Goal: Task Accomplishment & Management: Manage account settings

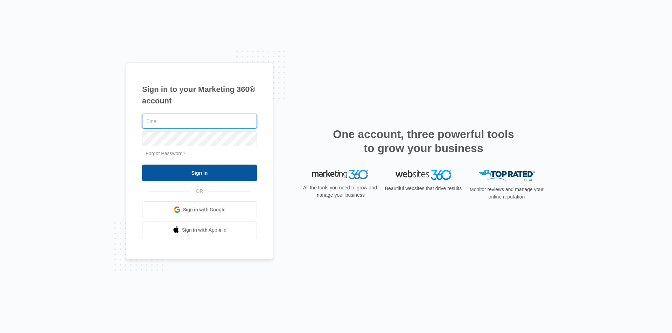
type input "elvis@contractorsnetworkandtrainingcenter.com"
click at [209, 179] on input "Sign In" at bounding box center [199, 173] width 115 height 17
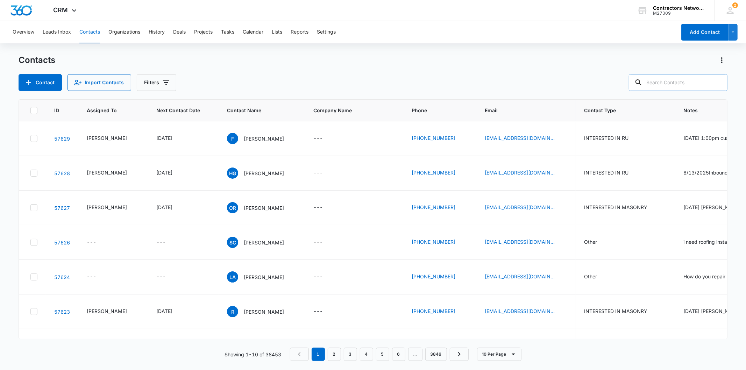
click at [663, 87] on input "text" at bounding box center [678, 82] width 99 height 17
type input "312-539-1604"
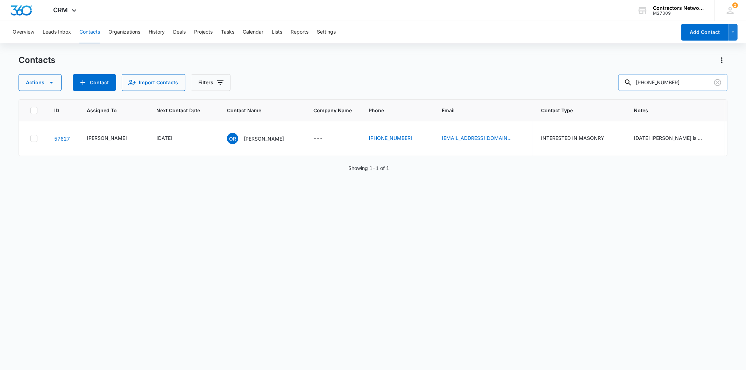
click at [696, 81] on input "312-539-1604" at bounding box center [673, 82] width 109 height 17
drag, startPoint x: 695, startPoint y: 80, endPoint x: 557, endPoint y: 73, distance: 137.7
click at [557, 73] on div "Contacts Actions Contact Import Contacts Filters 312-539-1604" at bounding box center [373, 73] width 709 height 36
type input "roman"
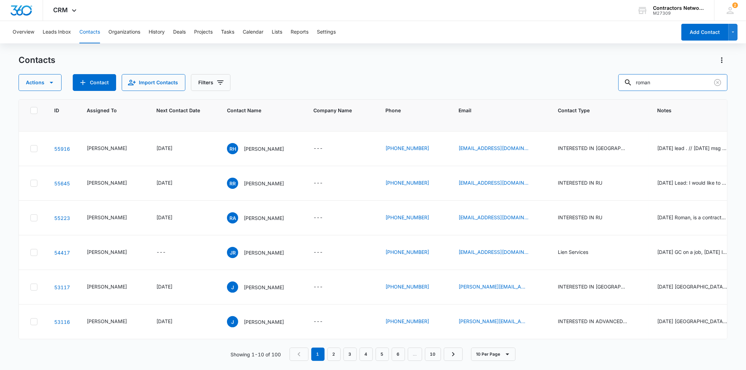
scroll to position [158, 0]
click at [714, 82] on icon "Clear" at bounding box center [718, 82] width 8 height 8
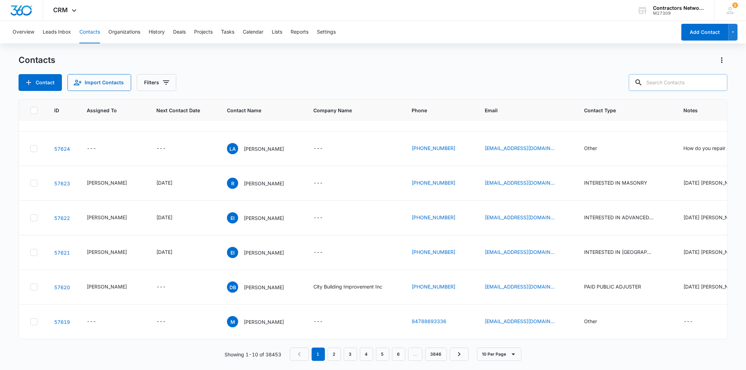
click at [661, 84] on input "text" at bounding box center [678, 82] width 99 height 17
type input "773-230-7040"
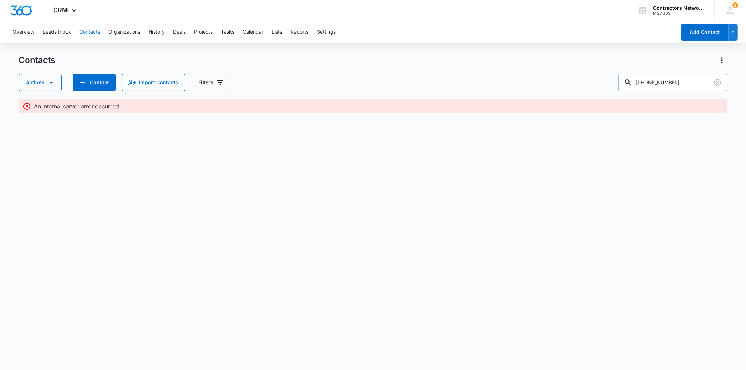
click at [657, 85] on input "773-230-7040" at bounding box center [673, 82] width 109 height 17
click at [26, 107] on icon at bounding box center [27, 106] width 8 height 8
click at [716, 82] on icon "Clear" at bounding box center [718, 82] width 8 height 8
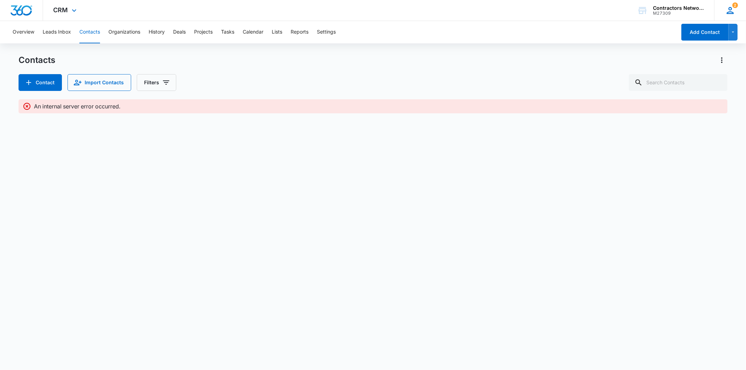
click at [734, 11] on icon at bounding box center [730, 10] width 10 height 10
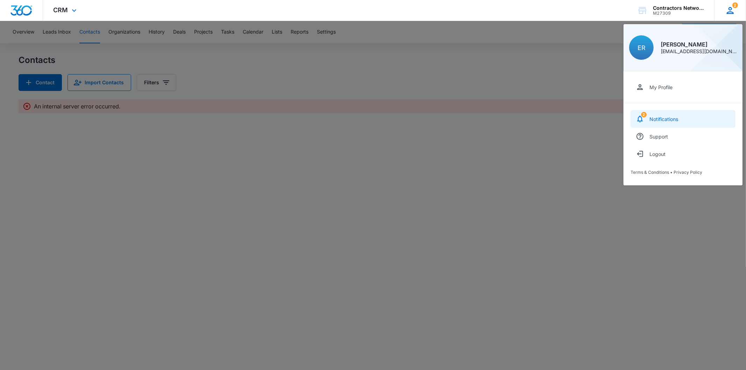
click at [658, 120] on div "Notifications" at bounding box center [664, 119] width 29 height 6
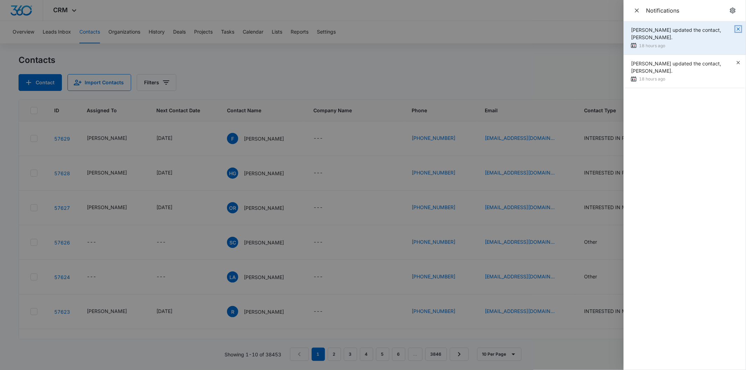
click at [739, 29] on icon "button" at bounding box center [738, 28] width 3 height 3
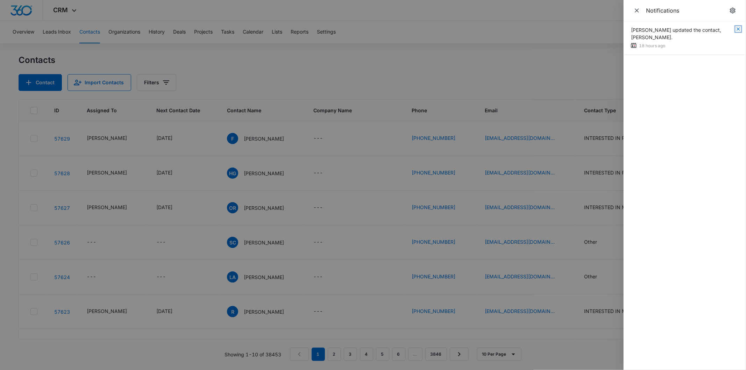
click at [739, 29] on icon "button" at bounding box center [738, 28] width 3 height 3
click at [557, 49] on div at bounding box center [373, 185] width 746 height 370
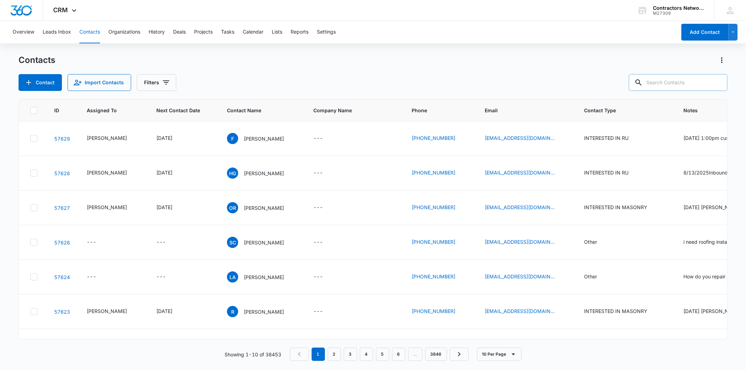
click at [672, 86] on input "text" at bounding box center [678, 82] width 99 height 17
paste input "[EMAIL_ADDRESS][DOMAIN_NAME]"
type input "[EMAIL_ADDRESS][DOMAIN_NAME]"
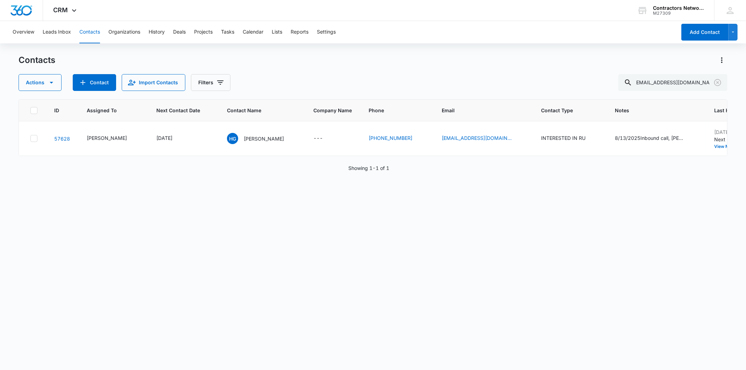
scroll to position [0, 0]
drag, startPoint x: 716, startPoint y: 81, endPoint x: 436, endPoint y: 59, distance: 281.1
click at [716, 81] on icon "Clear" at bounding box center [718, 82] width 8 height 8
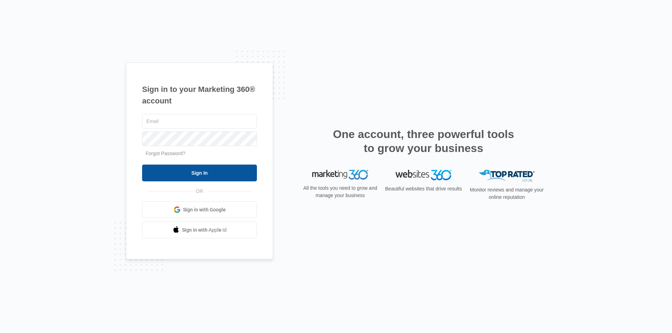
type input "elvis@contractorsnetworkandtrainingcenter.com"
click at [204, 178] on input "Sign In" at bounding box center [199, 173] width 115 height 17
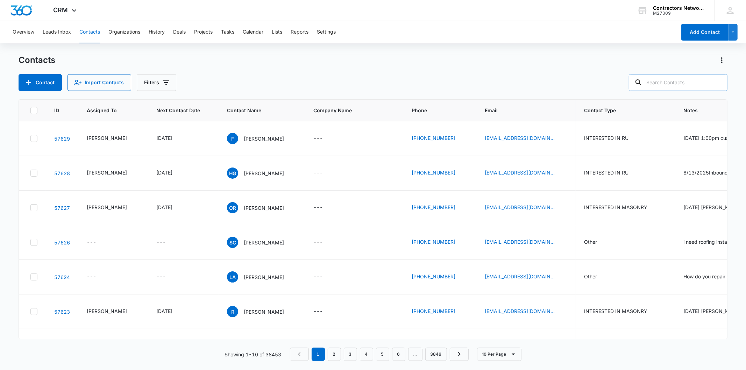
click at [682, 84] on input "text" at bounding box center [678, 82] width 99 height 17
paste input "[PERSON_NAME]"
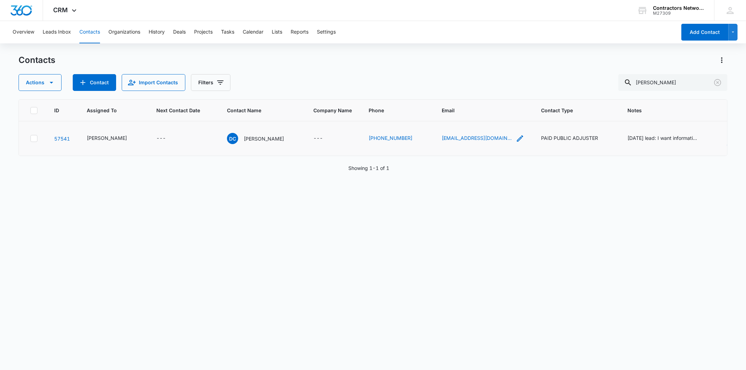
click at [516, 143] on icon "Email - daisy4330@yahoo.com - Select to Edit Field" at bounding box center [520, 138] width 8 height 8
click at [453, 100] on div at bounding box center [454, 96] width 73 height 17
click at [453, 100] on input "[EMAIL_ADDRESS][DOMAIN_NAME]" at bounding box center [458, 101] width 88 height 17
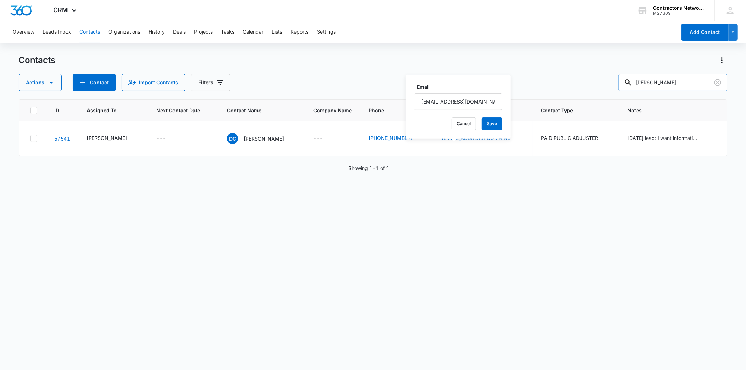
drag, startPoint x: 666, startPoint y: 79, endPoint x: 668, endPoint y: 82, distance: 4.1
click at [667, 79] on input "[PERSON_NAME]" at bounding box center [673, 82] width 109 height 17
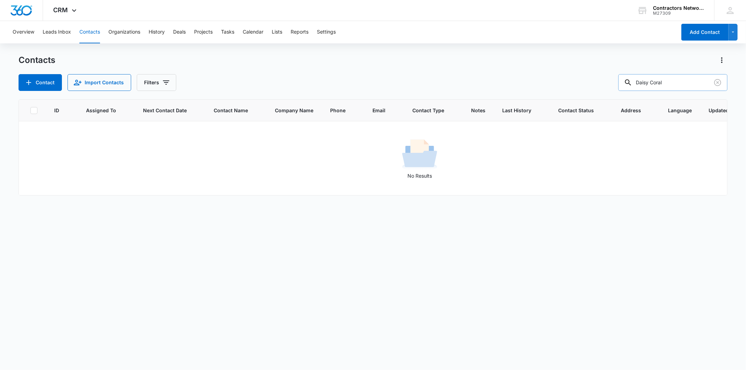
drag, startPoint x: 656, startPoint y: 82, endPoint x: 683, endPoint y: 82, distance: 26.2
click at [683, 82] on input "Daisy Coral" at bounding box center [673, 82] width 109 height 17
type input "Daisy"
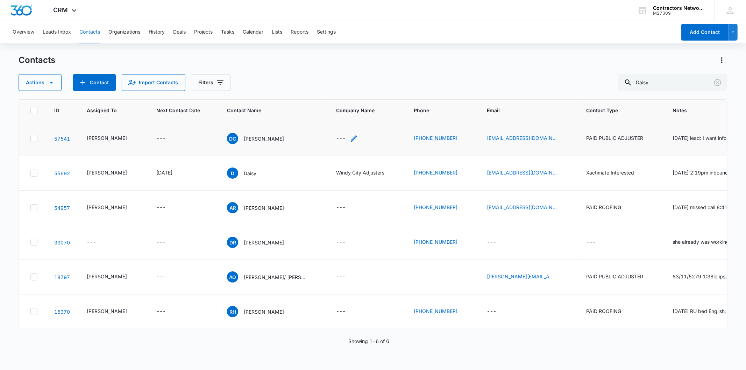
click at [350, 143] on icon "Company Name - - Select to Edit Field" at bounding box center [354, 138] width 8 height 8
click at [339, 122] on button "Cancel" at bounding box center [351, 123] width 24 height 13
click at [716, 80] on icon "Clear" at bounding box center [718, 82] width 8 height 8
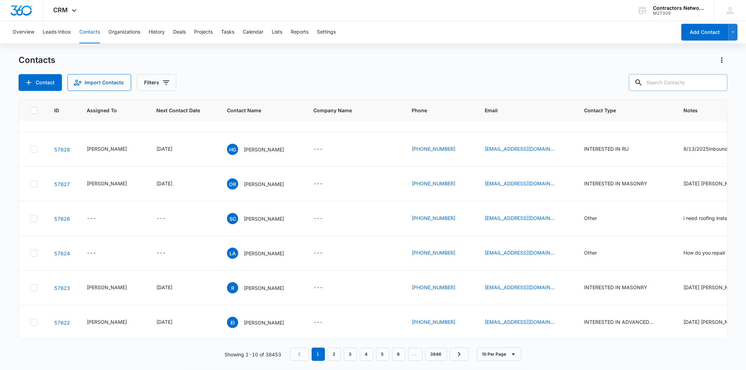
paste input "[STREET_ADDRESS]"
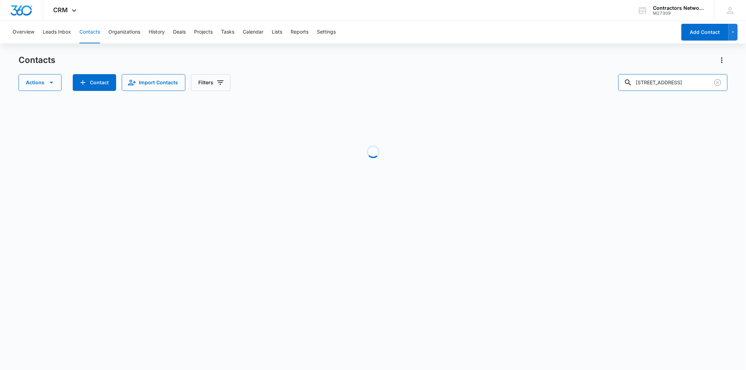
scroll to position [0, 0]
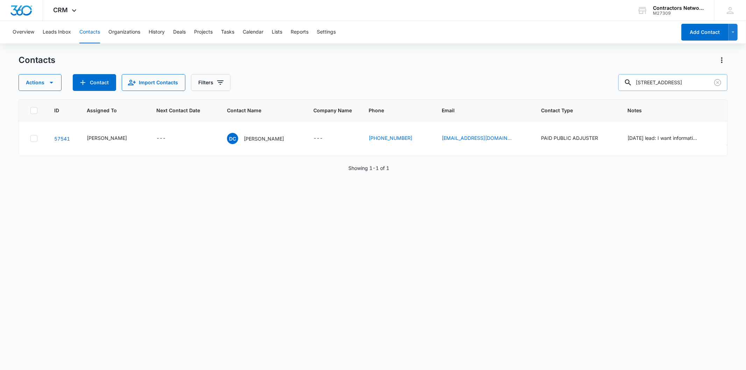
drag, startPoint x: 688, startPoint y: 82, endPoint x: 710, endPoint y: 83, distance: 22.1
click at [710, 83] on input "[STREET_ADDRESS]" at bounding box center [673, 82] width 109 height 17
type input "[STREET_ADDRESS][PERSON_NAME]"
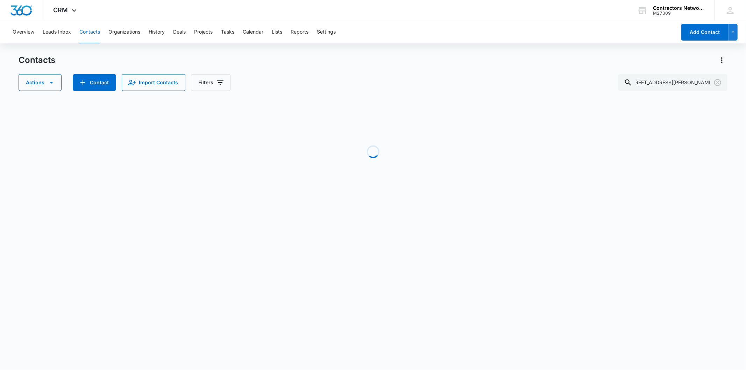
scroll to position [0, 0]
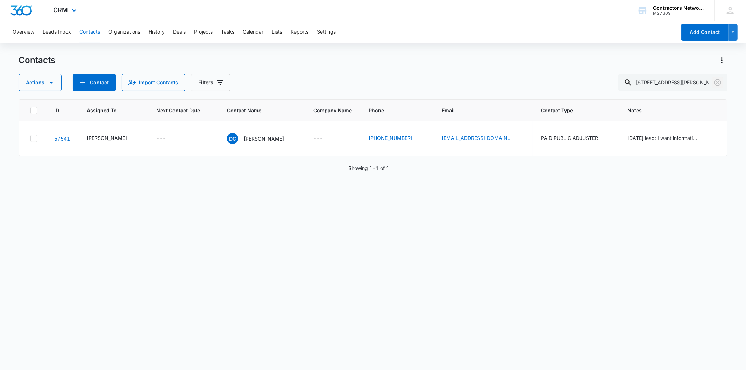
drag, startPoint x: 721, startPoint y: 82, endPoint x: 561, endPoint y: 10, distance: 175.9
click at [721, 82] on icon "Clear" at bounding box center [718, 82] width 8 height 8
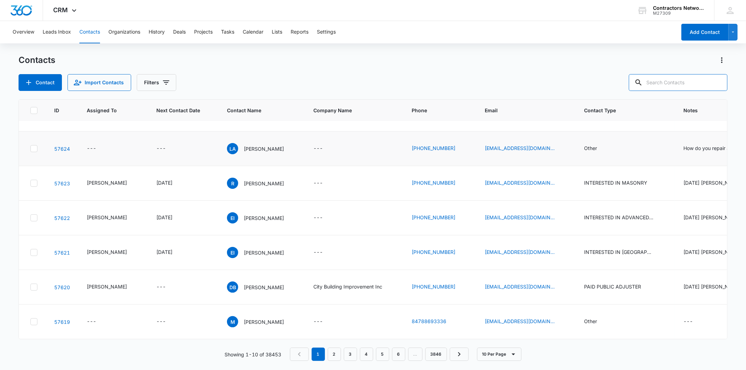
scroll to position [172, 0]
click at [333, 357] on link "2" at bounding box center [334, 354] width 13 height 13
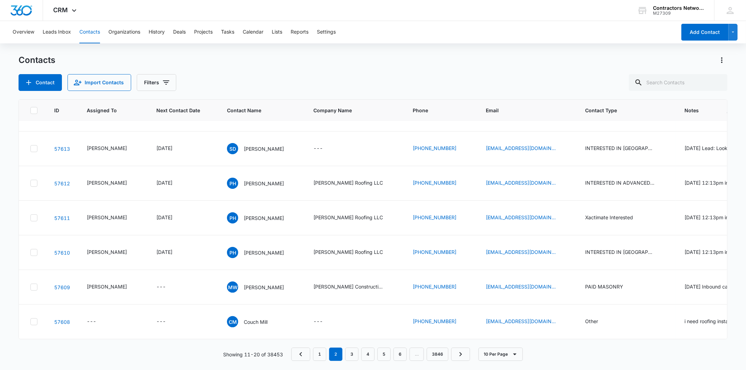
scroll to position [0, 0]
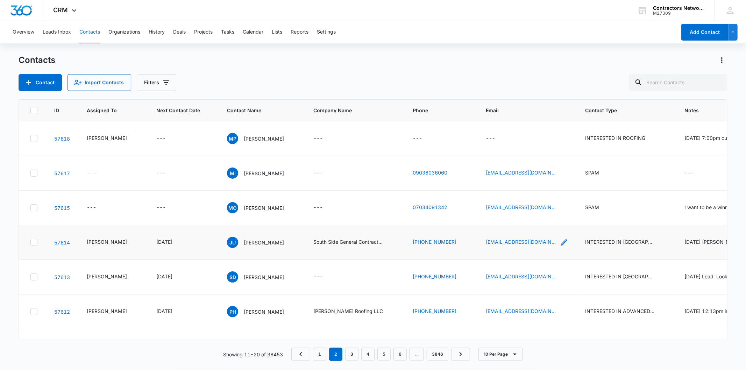
click at [561, 246] on icon "Email - irving1989@hotmail.com - Select to Edit Field" at bounding box center [564, 242] width 6 height 6
click at [506, 205] on input "[EMAIL_ADDRESS][DOMAIN_NAME]" at bounding box center [518, 209] width 88 height 17
drag, startPoint x: 508, startPoint y: 214, endPoint x: 506, endPoint y: 205, distance: 9.3
click at [506, 205] on input "[EMAIL_ADDRESS][DOMAIN_NAME]" at bounding box center [518, 209] width 88 height 17
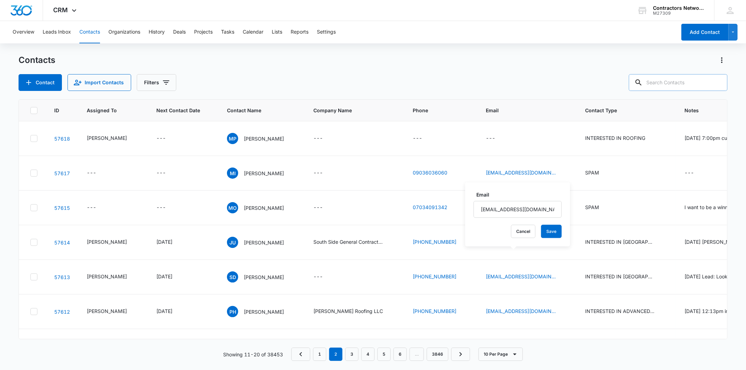
click at [682, 85] on input "text" at bounding box center [678, 82] width 99 height 17
paste input "[EMAIL_ADDRESS][DOMAIN_NAME]"
type input "[EMAIL_ADDRESS][DOMAIN_NAME]"
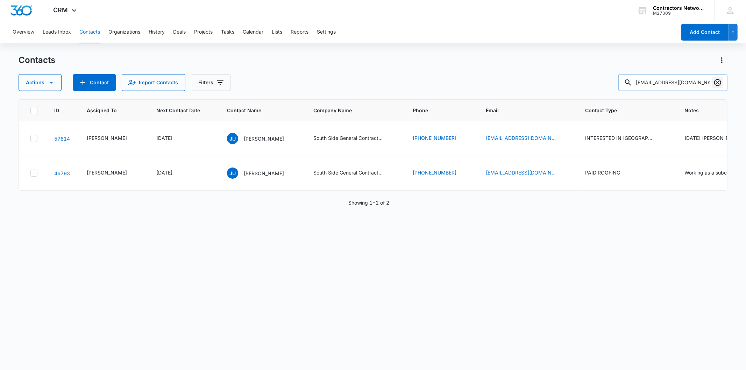
click at [719, 82] on icon "Clear" at bounding box center [717, 82] width 7 height 7
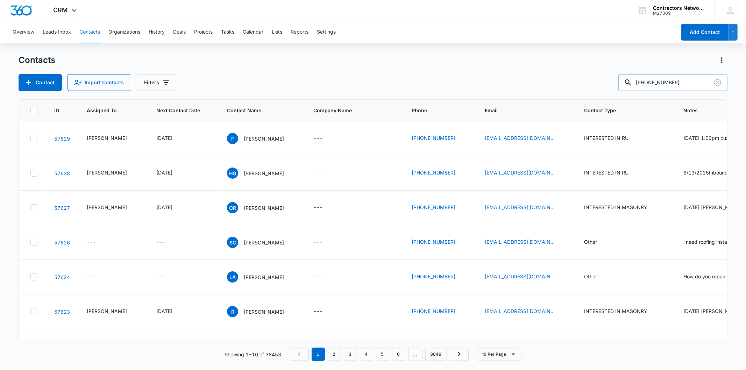
type input "[PHONE_NUMBER]"
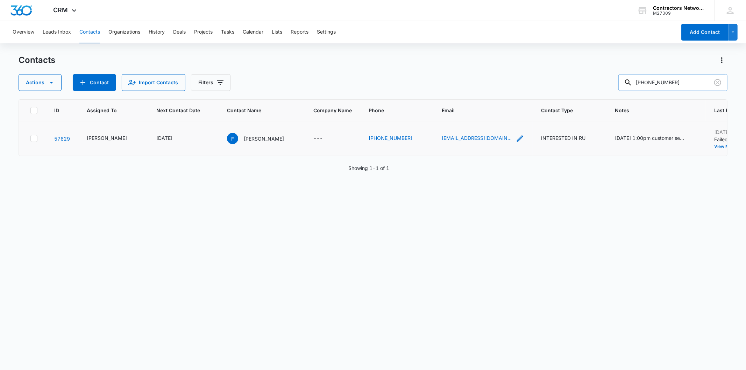
click at [516, 139] on icon "Email - fcoroofingllc@gmail.com - Select to Edit Field" at bounding box center [520, 138] width 8 height 8
click at [451, 92] on input "[EMAIL_ADDRESS][DOMAIN_NAME]" at bounding box center [446, 93] width 88 height 17
drag, startPoint x: 445, startPoint y: 114, endPoint x: 191, endPoint y: 147, distance: 256.5
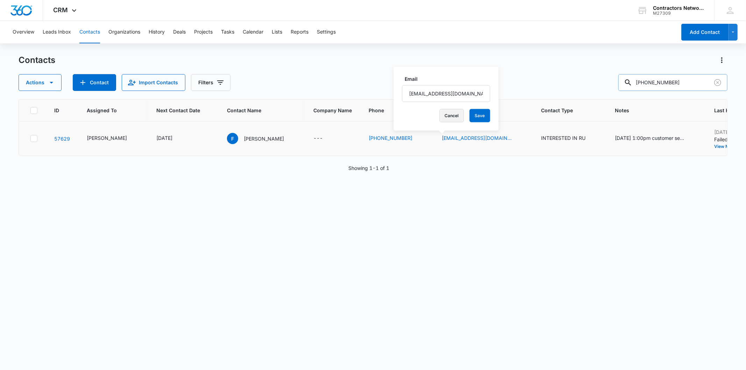
click at [445, 114] on button "Cancel" at bounding box center [452, 115] width 24 height 13
click at [244, 139] on p "[PERSON_NAME]" at bounding box center [264, 138] width 40 height 7
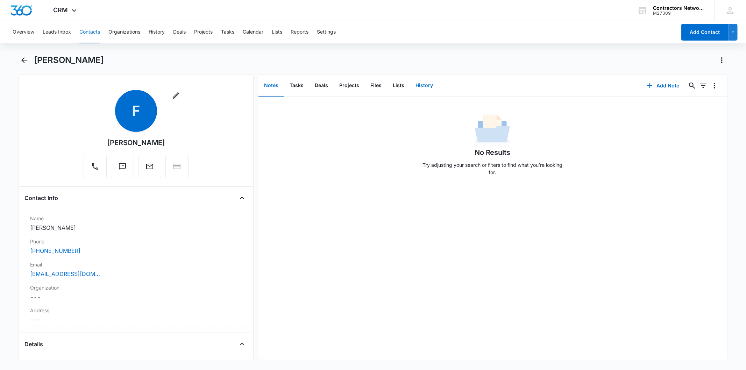
click at [427, 89] on button "History" at bounding box center [424, 86] width 29 height 22
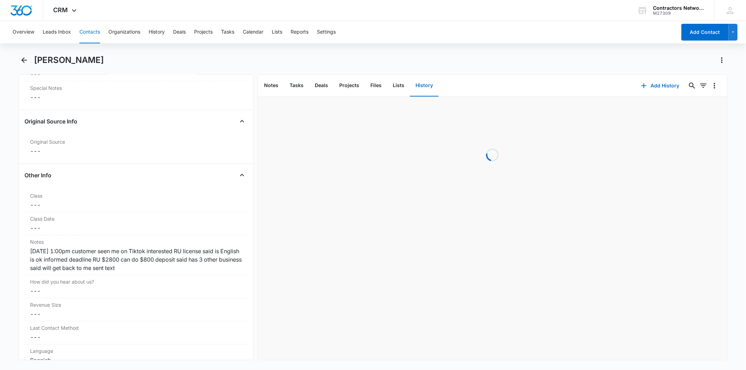
scroll to position [816, 0]
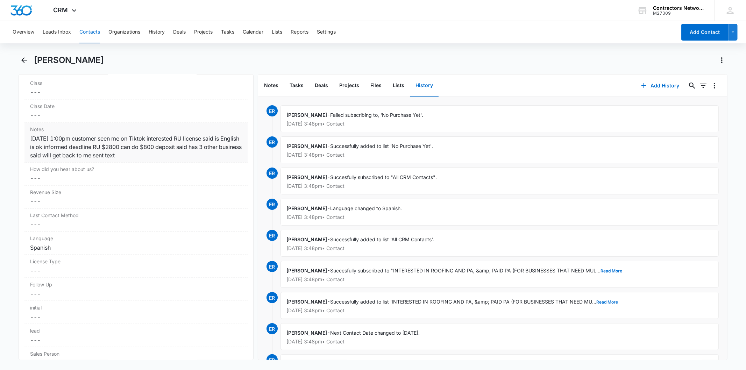
click at [129, 147] on div "[DATE] 1:00pm customer seen me on Tiktok interested RU license said is English …" at bounding box center [136, 146] width 212 height 25
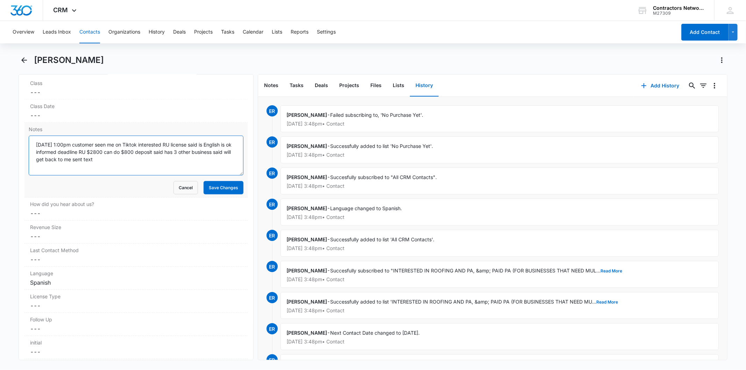
click at [120, 156] on textarea "[DATE] 1:00pm customer seen me on Tiktok interested RU license said is English …" at bounding box center [136, 156] width 214 height 40
click at [181, 189] on button "Cancel" at bounding box center [186, 187] width 24 height 13
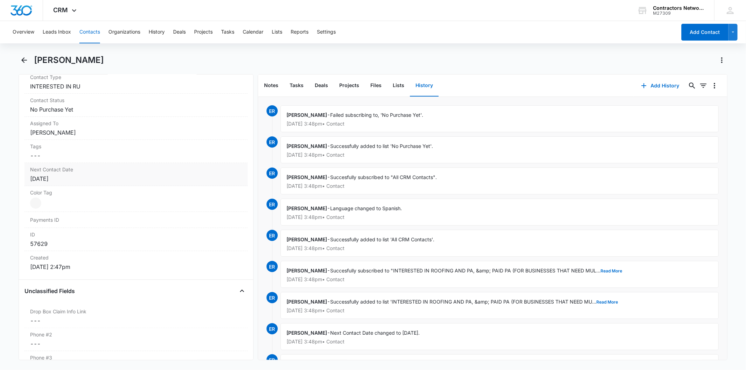
scroll to position [78, 0]
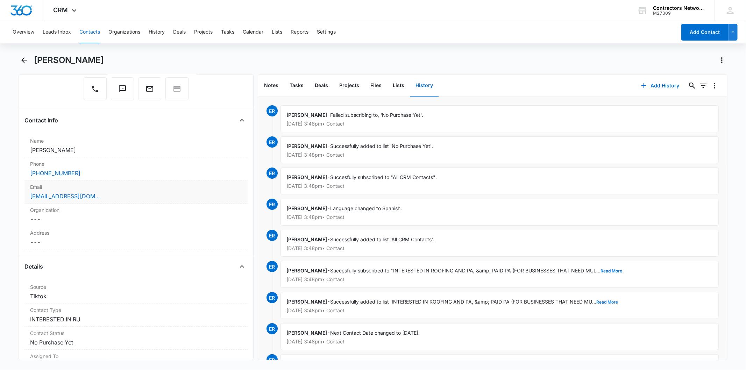
click at [118, 196] on div "[EMAIL_ADDRESS][DOMAIN_NAME]" at bounding box center [136, 196] width 212 height 8
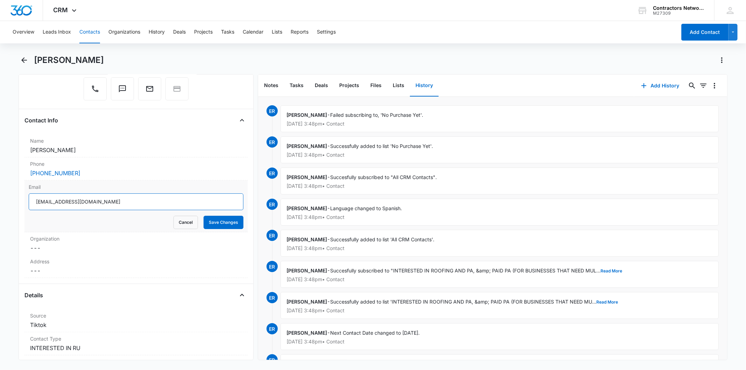
click at [73, 200] on input "[EMAIL_ADDRESS][DOMAIN_NAME]" at bounding box center [136, 201] width 214 height 17
click at [174, 220] on button "Cancel" at bounding box center [186, 222] width 24 height 13
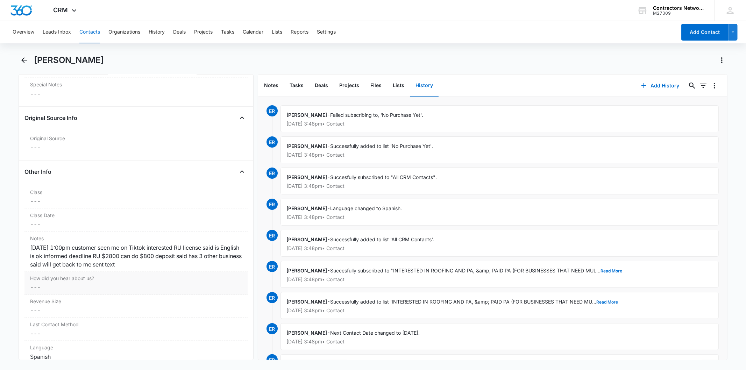
scroll to position [777, 0]
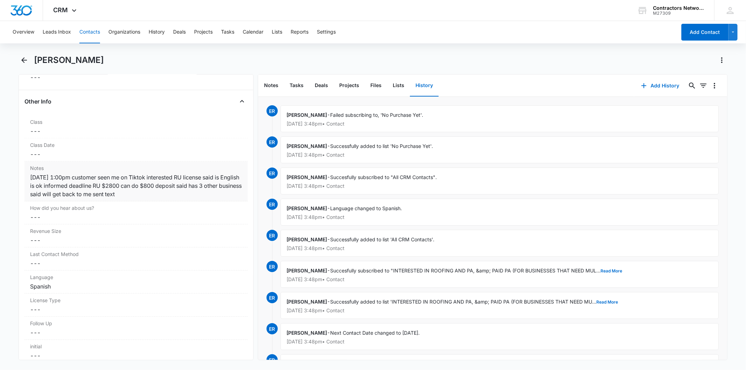
click at [152, 185] on div "[DATE] 1:00pm customer seen me on Tiktok interested RU license said is English …" at bounding box center [136, 185] width 212 height 25
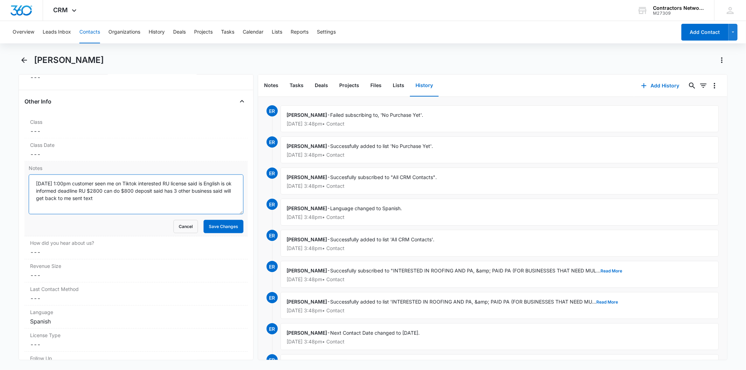
click at [121, 204] on textarea "[DATE] 1:00pm customer seen me on Tiktok interested RU license said is English …" at bounding box center [136, 195] width 214 height 40
paste textarea "[DATE] 10:23am sent email"
type textarea "[DATE] 1:00pm customer seen me on Tiktok interested RU license said is English …"
click at [214, 224] on button "Save Changes" at bounding box center [224, 226] width 40 height 13
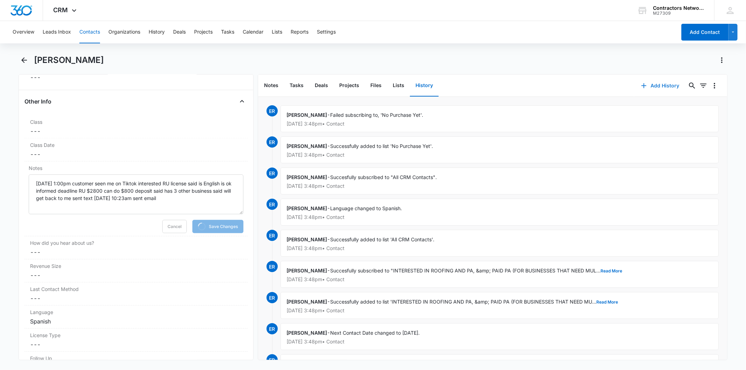
click at [664, 86] on button "Add History" at bounding box center [660, 85] width 52 height 17
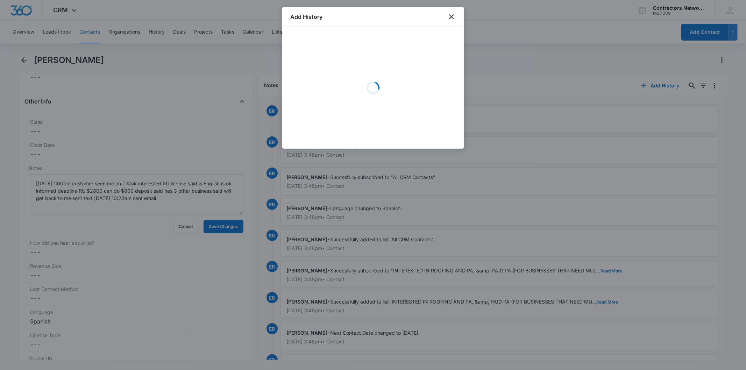
click at [310, 64] on div "Loading" at bounding box center [373, 87] width 165 height 105
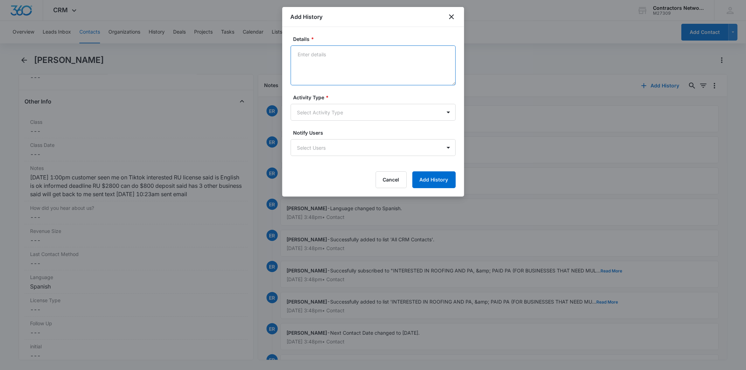
click at [310, 64] on textarea "Details *" at bounding box center [373, 65] width 165 height 40
paste textarea "[DATE] 10:23am sent email"
type textarea "[DATE] 10:23am sent email"
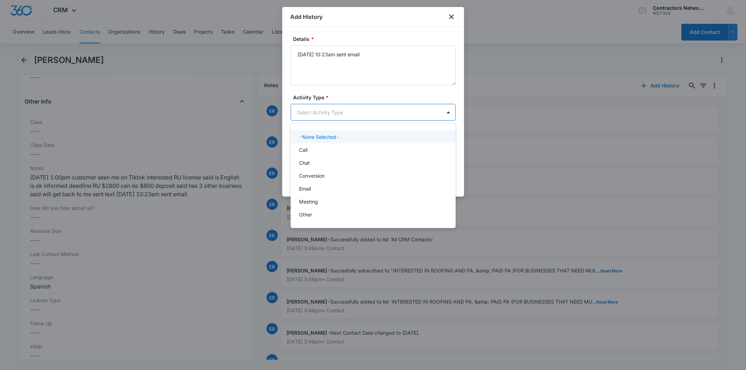
drag, startPoint x: 318, startPoint y: 114, endPoint x: 310, endPoint y: 162, distance: 48.7
click at [313, 132] on body "CRM Apps Reputation Websites Forms CRM Email Social Shop Payments POS Content A…" at bounding box center [373, 185] width 746 height 370
click at [304, 191] on p "Email" at bounding box center [305, 188] width 12 height 7
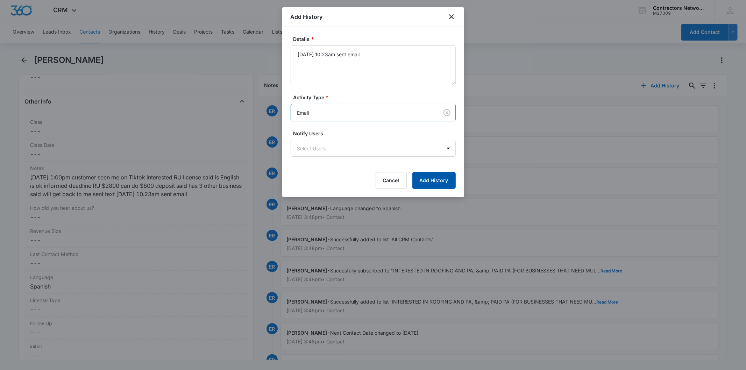
click at [430, 176] on button "Add History" at bounding box center [434, 180] width 43 height 17
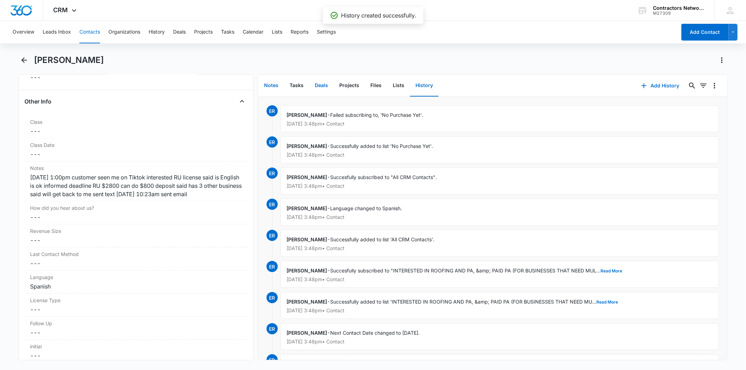
drag, startPoint x: 277, startPoint y: 84, endPoint x: 331, endPoint y: 92, distance: 54.9
click at [277, 83] on button "Notes" at bounding box center [272, 86] width 26 height 22
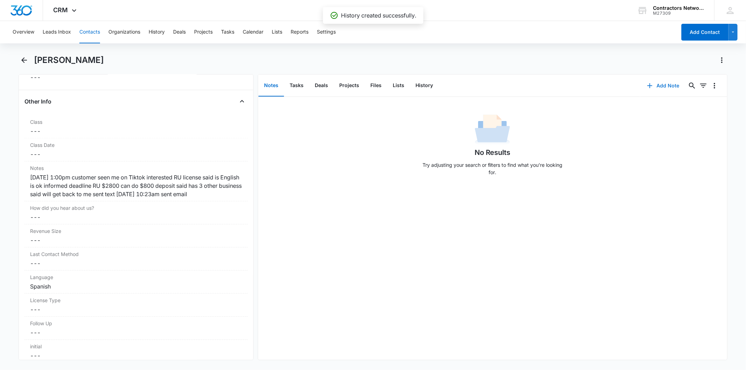
click at [678, 77] on button "Add Note" at bounding box center [663, 85] width 47 height 17
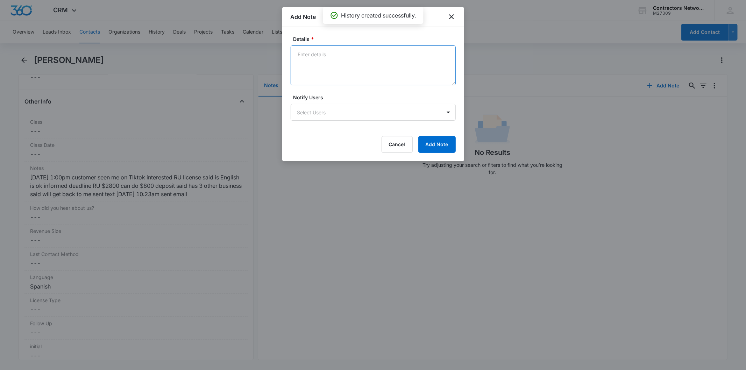
click at [312, 65] on textarea "Details *" at bounding box center [373, 65] width 165 height 40
paste textarea "[DATE] 10:23am sent email"
type textarea "[DATE] 10:23am sent email"
drag, startPoint x: 435, startPoint y: 146, endPoint x: 223, endPoint y: 10, distance: 252.5
click at [434, 145] on button "Add Note" at bounding box center [436, 144] width 37 height 17
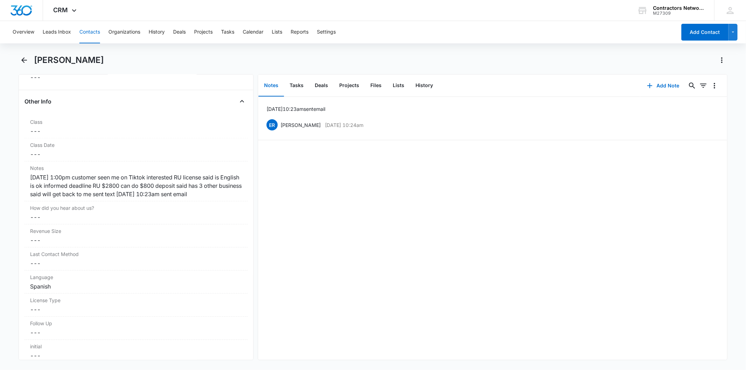
click at [94, 33] on button "Contacts" at bounding box center [89, 32] width 21 height 22
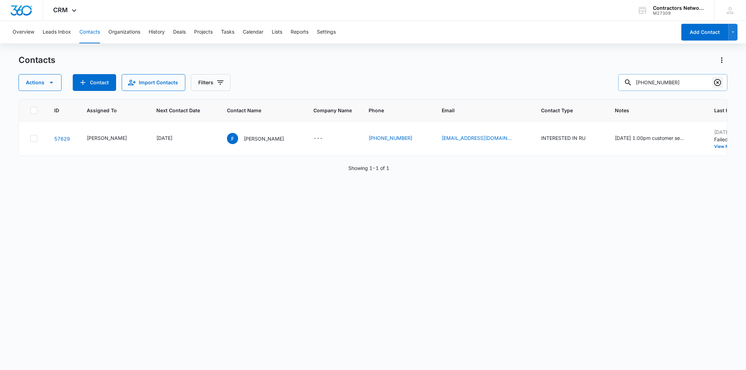
click at [719, 83] on icon "Clear" at bounding box center [718, 82] width 8 height 8
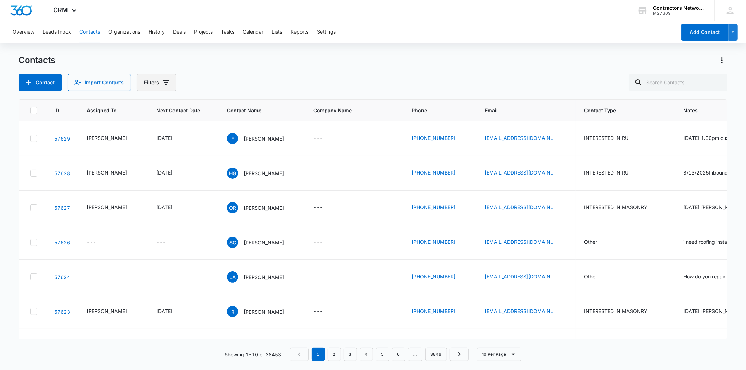
click at [158, 80] on button "Filters" at bounding box center [157, 82] width 40 height 17
click at [221, 165] on icon "Show Type filters" at bounding box center [220, 162] width 8 height 8
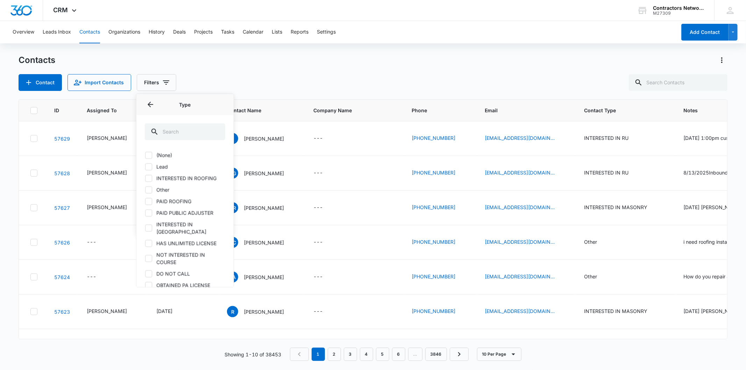
click at [166, 167] on label "Lead" at bounding box center [185, 166] width 80 height 7
click at [145, 167] on input "Lead" at bounding box center [145, 167] width 0 height 0
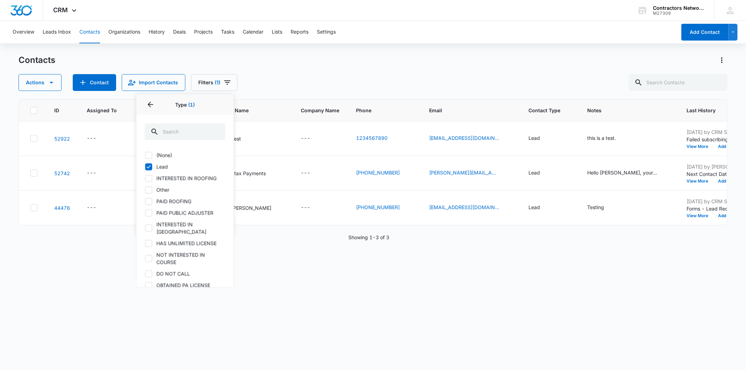
click at [166, 167] on label "Lead" at bounding box center [185, 166] width 80 height 7
click at [145, 167] on input "Lead" at bounding box center [145, 167] width 0 height 0
checkbox input "false"
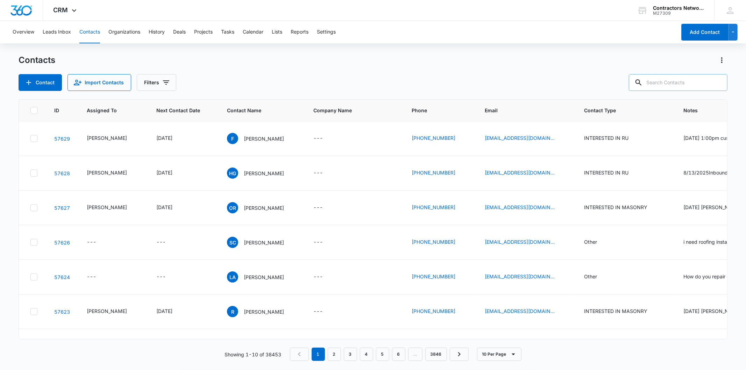
click at [691, 88] on input "text" at bounding box center [678, 82] width 99 height 17
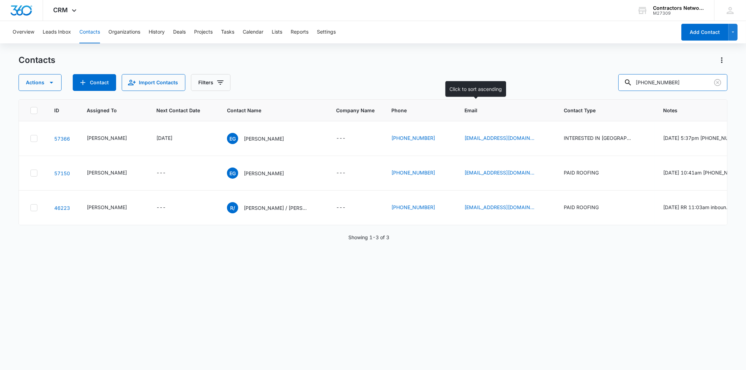
drag, startPoint x: 688, startPoint y: 81, endPoint x: 502, endPoint y: 105, distance: 188.1
click at [502, 105] on div "Contacts Actions Contact Import Contacts Filters [PHONE_NUMBER] ID Assigned To …" at bounding box center [373, 212] width 709 height 315
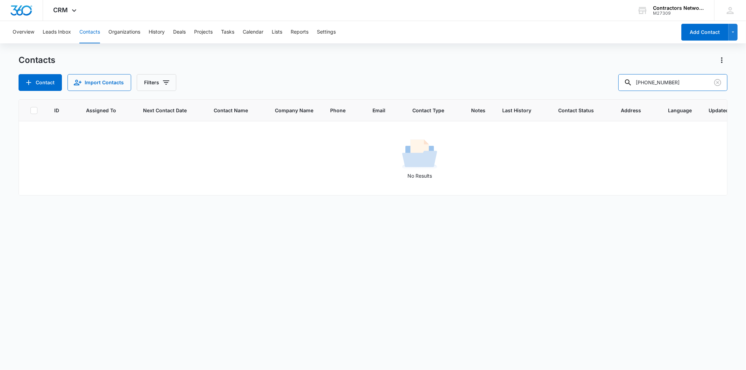
drag, startPoint x: 665, startPoint y: 79, endPoint x: 550, endPoint y: 92, distance: 115.5
click at [550, 92] on div "Contacts Contact Import Contacts Filters [PHONE_NUMBER] ID Assigned To Next Con…" at bounding box center [373, 212] width 709 height 315
type input "0597"
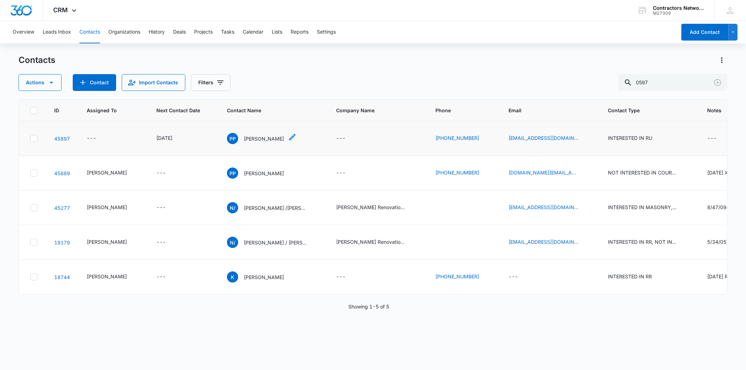
click at [239, 142] on div "PP [PERSON_NAME]" at bounding box center [255, 138] width 57 height 11
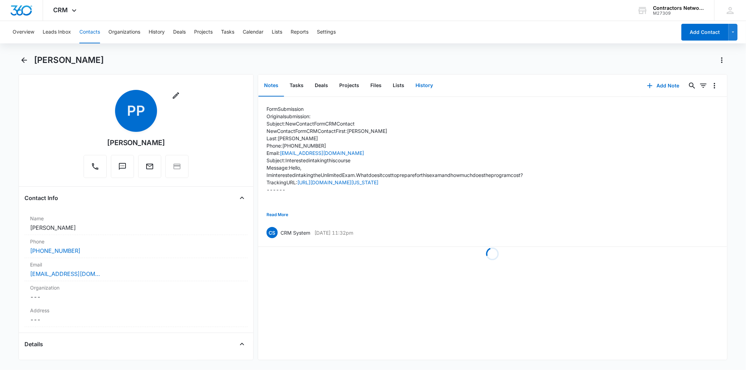
click at [433, 79] on button "History" at bounding box center [424, 86] width 29 height 22
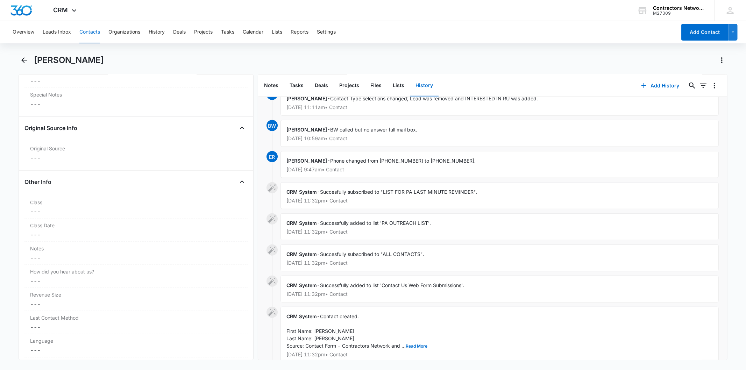
scroll to position [441, 0]
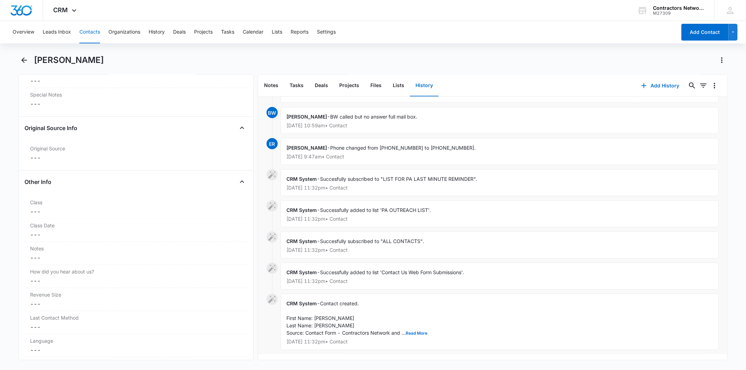
click at [414, 319] on div "CRM System - Contact created. First Name: [PERSON_NAME] Last Name: [PERSON_NAME…" at bounding box center [500, 322] width 438 height 56
click at [417, 331] on button "Read More" at bounding box center [417, 333] width 22 height 4
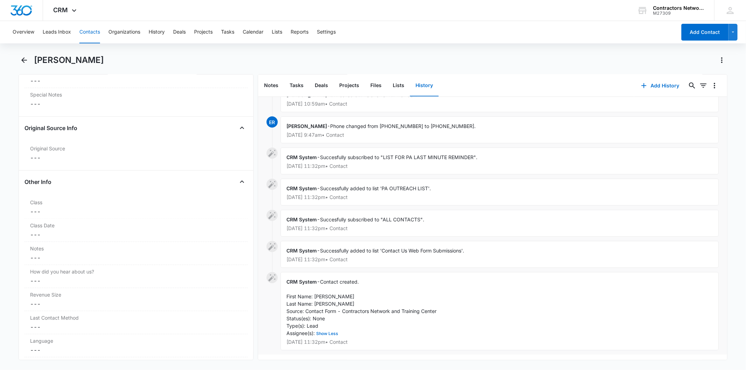
scroll to position [463, 0]
click at [90, 26] on button "Contacts" at bounding box center [89, 32] width 21 height 22
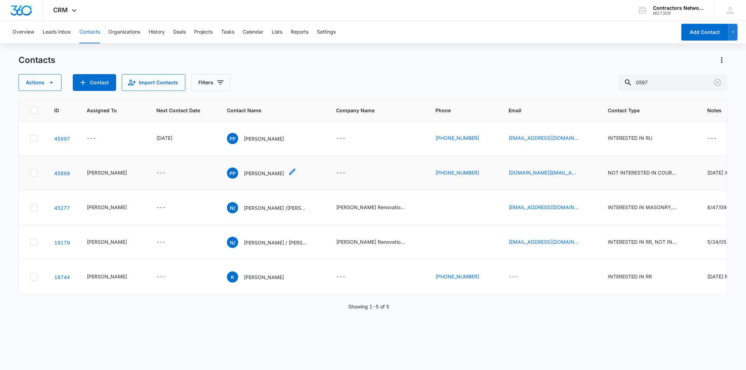
click at [256, 174] on p "[PERSON_NAME]" at bounding box center [264, 173] width 40 height 7
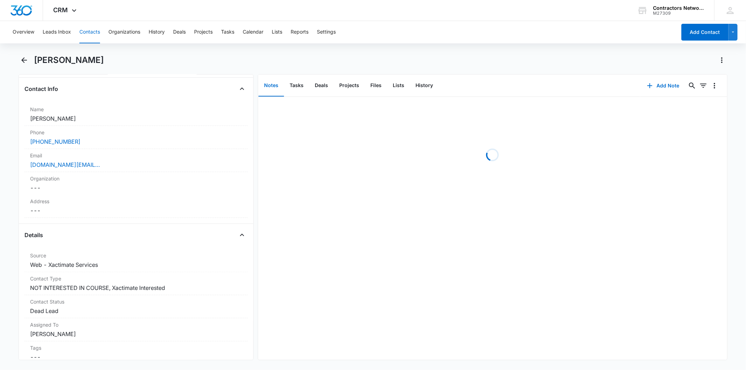
scroll to position [155, 0]
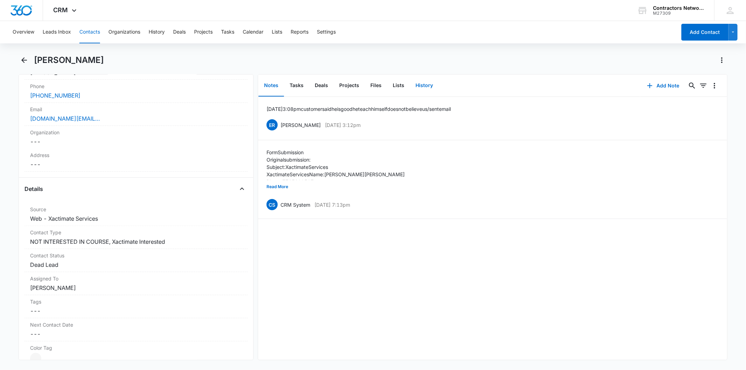
click at [425, 75] on button "History" at bounding box center [424, 86] width 29 height 22
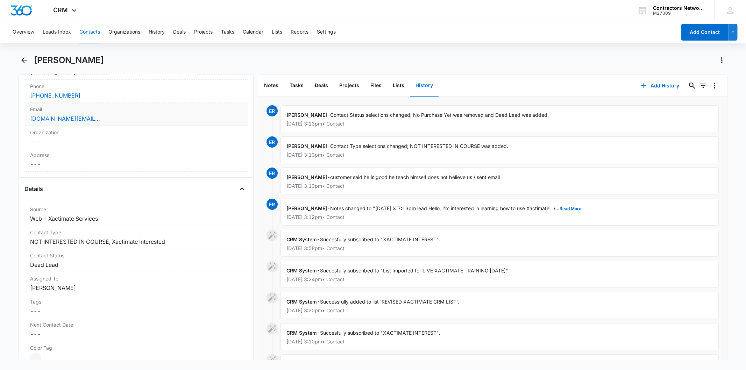
click at [140, 117] on div "[DOMAIN_NAME][EMAIL_ADDRESS][DOMAIN_NAME]" at bounding box center [136, 118] width 212 height 8
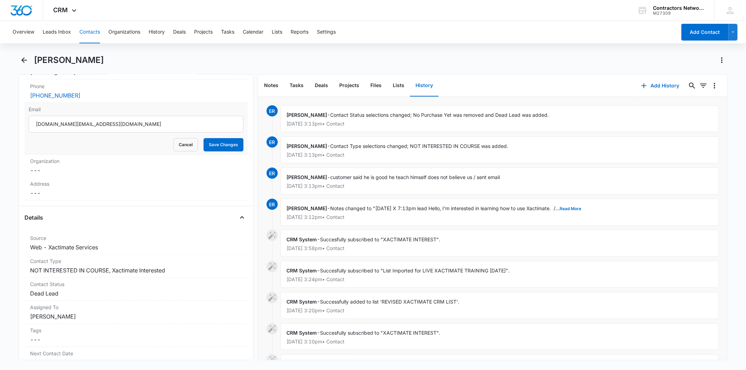
click at [76, 128] on input "[DOMAIN_NAME][EMAIL_ADDRESS][DOMAIN_NAME]" at bounding box center [136, 124] width 214 height 17
click at [79, 34] on button "Contacts" at bounding box center [89, 32] width 21 height 22
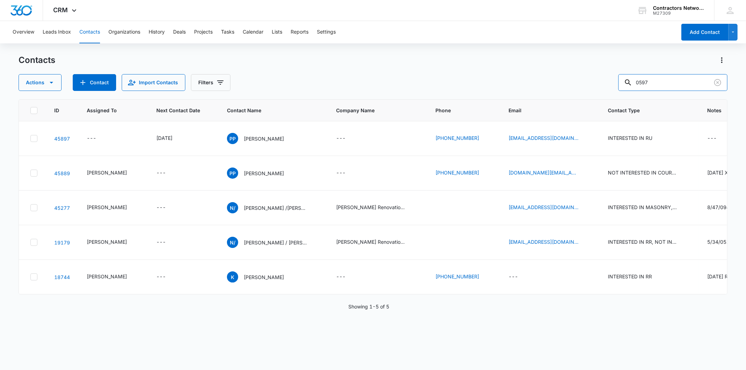
drag, startPoint x: 694, startPoint y: 79, endPoint x: 574, endPoint y: 90, distance: 120.1
click at [574, 90] on div "Actions Contact Import Contacts Filters 0597" at bounding box center [373, 82] width 709 height 17
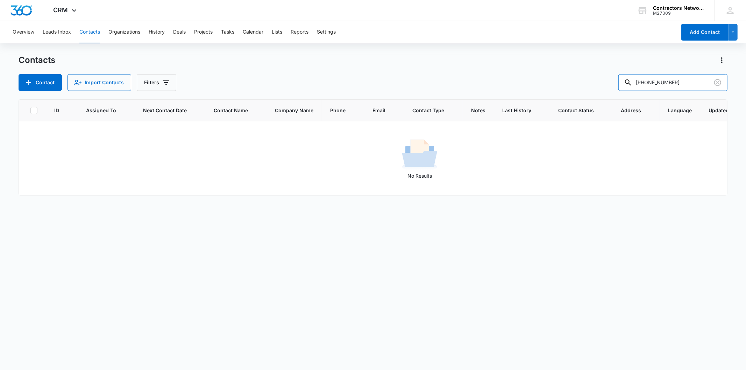
drag, startPoint x: 667, startPoint y: 82, endPoint x: 593, endPoint y: 98, distance: 75.0
click at [593, 98] on div "Contacts Contact Import Contacts Filters [PHONE_NUMBER] ID Assigned To Next Con…" at bounding box center [373, 212] width 709 height 315
type input "9054"
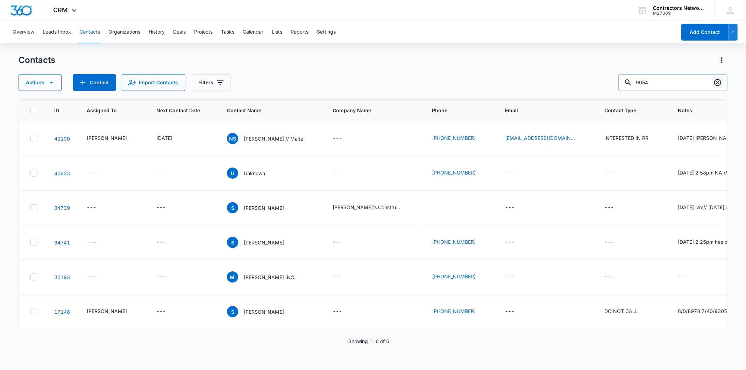
click at [719, 80] on icon "Clear" at bounding box center [718, 82] width 8 height 8
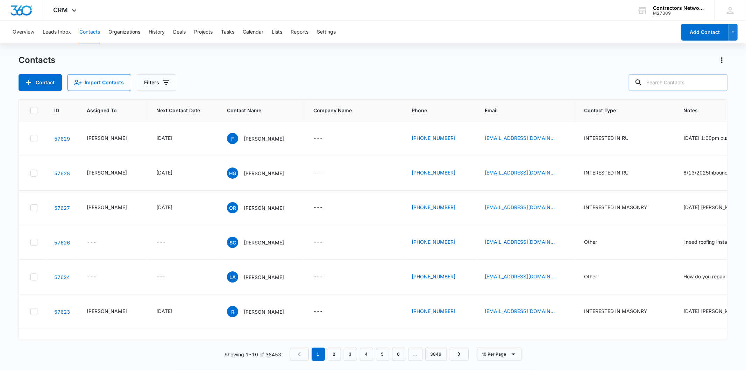
click at [680, 82] on input "text" at bounding box center [678, 82] width 99 height 17
paste input "[EMAIL_ADDRESS][DOMAIN_NAME]"
type input "[EMAIL_ADDRESS][DOMAIN_NAME]"
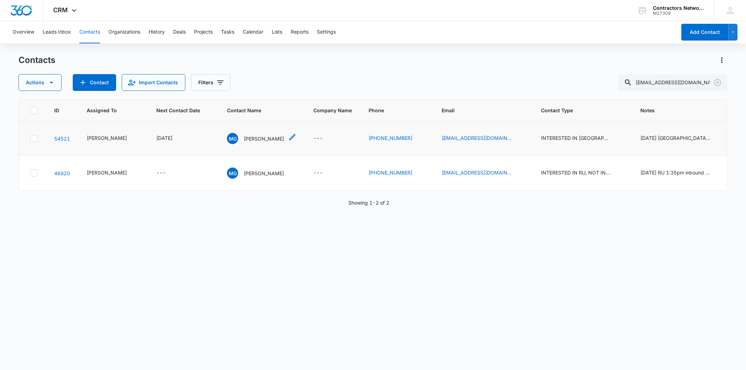
click at [244, 138] on p "[PERSON_NAME]" at bounding box center [264, 138] width 40 height 7
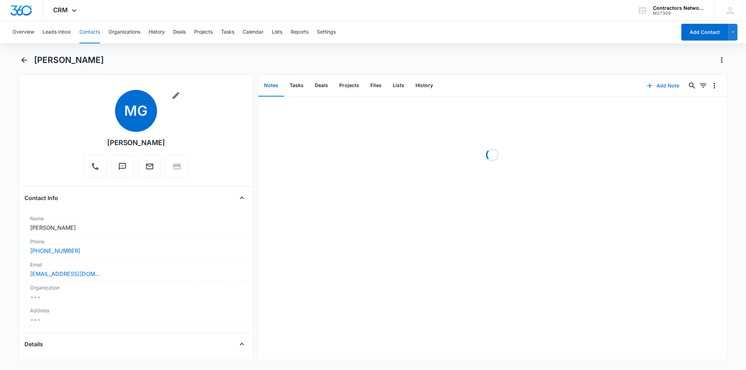
click at [658, 86] on button "Add Note" at bounding box center [663, 85] width 47 height 17
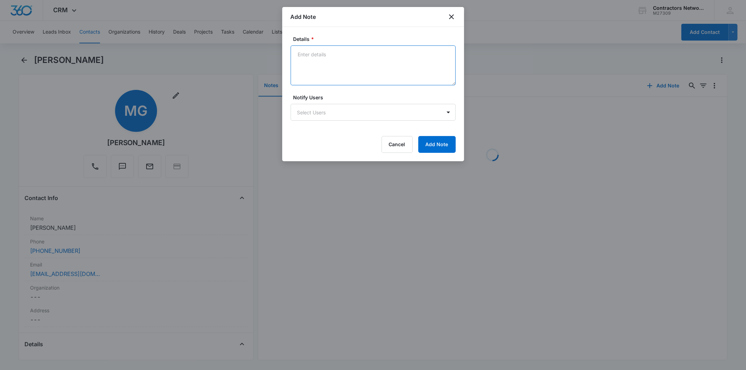
click at [305, 56] on textarea "Details *" at bounding box center [373, 65] width 165 height 40
paste textarea "[DATE] 10:47am person called unable to accept calls / sent email"
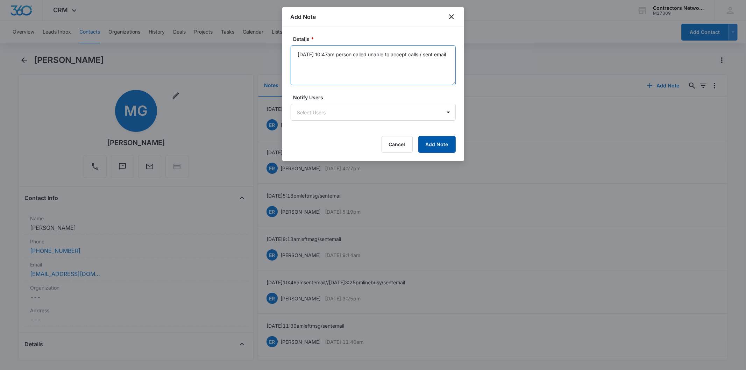
type textarea "[DATE] 10:47am person called unable to accept calls / sent email"
click at [455, 145] on button "Add Note" at bounding box center [436, 144] width 37 height 17
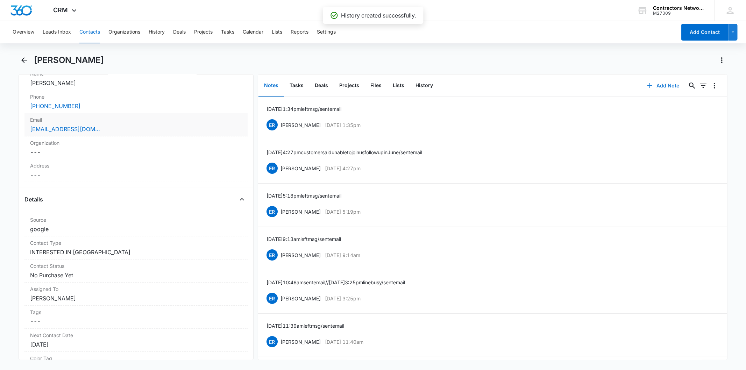
scroll to position [272, 0]
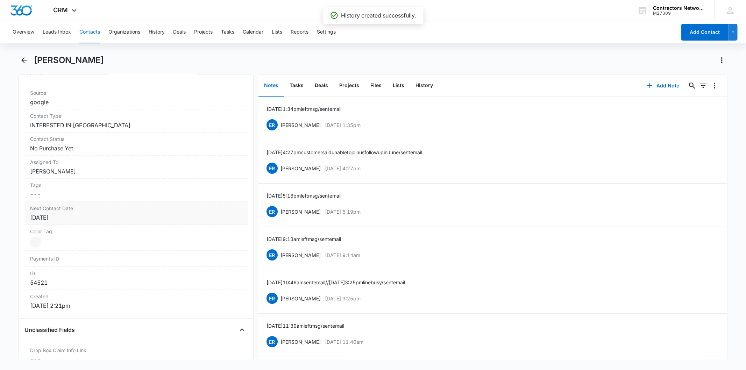
click at [94, 223] on div "Next Contact Date Cancel Save Changes [DATE]" at bounding box center [135, 213] width 223 height 23
click at [73, 231] on input "[DATE]" at bounding box center [65, 232] width 51 height 8
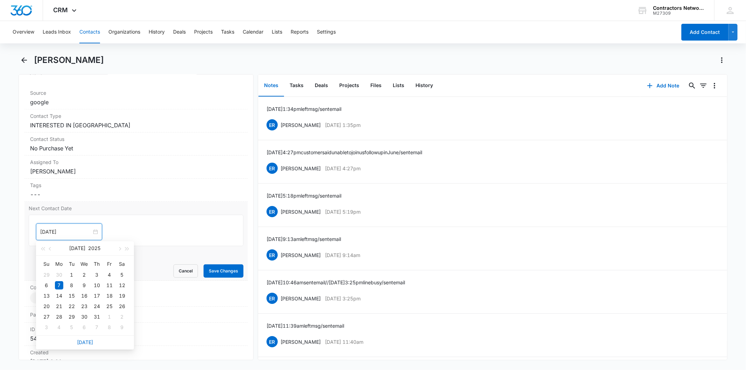
click at [84, 338] on div "[DATE]" at bounding box center [85, 343] width 98 height 14
click at [90, 342] on link "[DATE]" at bounding box center [85, 342] width 16 height 6
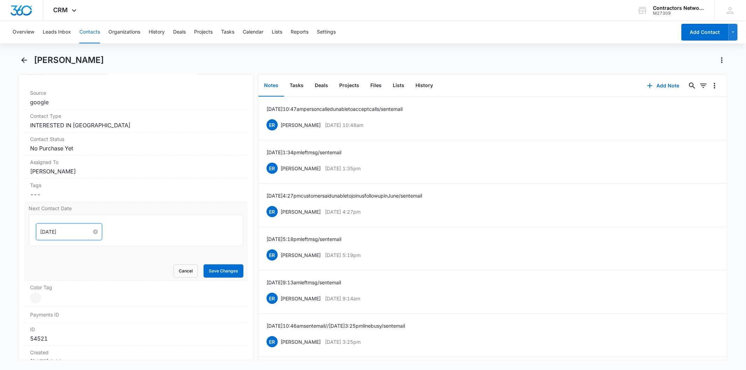
click at [81, 231] on input "[DATE]" at bounding box center [65, 232] width 51 height 8
click at [116, 251] on button "button" at bounding box center [119, 248] width 8 height 14
type input "[DATE]"
click at [62, 316] on div "29" at bounding box center [59, 317] width 8 height 8
click at [218, 262] on form "[DATE] [DATE] Su Mo Tu We Th Fr Sa 31 1 2 3 4 5 6 7 8 9 10 11 12 13 14 15 16 17…" at bounding box center [136, 246] width 214 height 63
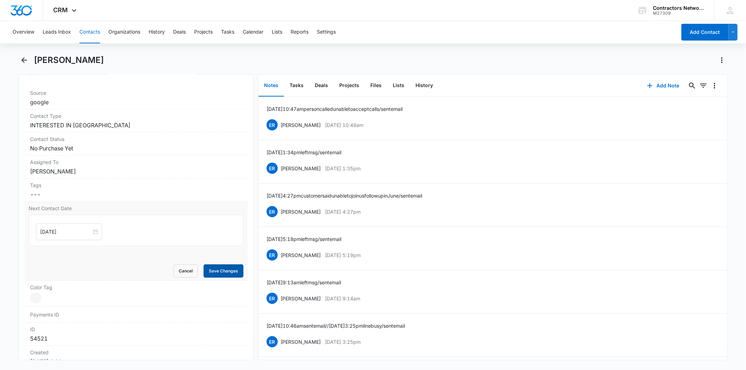
click at [220, 265] on button "Save Changes" at bounding box center [224, 271] width 40 height 13
drag, startPoint x: 425, startPoint y: 85, endPoint x: 444, endPoint y: 86, distance: 18.2
click at [425, 85] on button "History" at bounding box center [424, 86] width 29 height 22
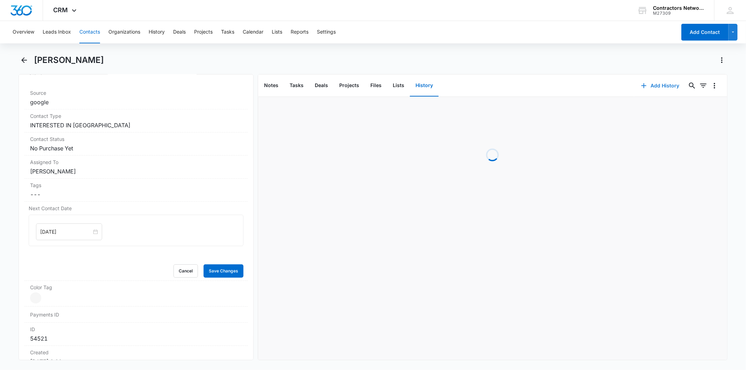
click at [665, 81] on button "Add History" at bounding box center [660, 85] width 52 height 17
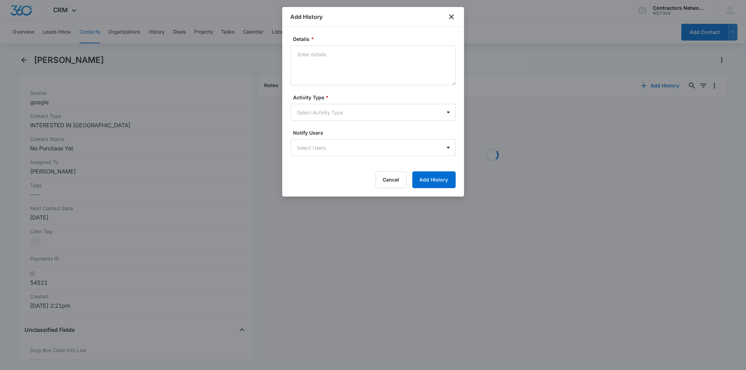
click at [321, 58] on textarea "Details *" at bounding box center [373, 65] width 165 height 40
type textarea "[DATE] 10:47am person called unable to accept calls / sent email"
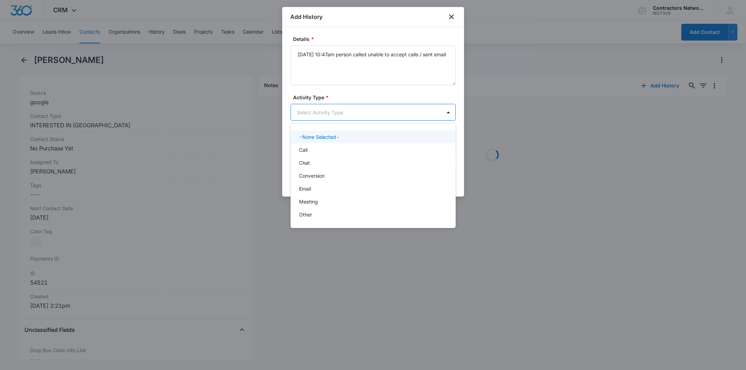
click at [317, 108] on body "CRM Apps Reputation Websites Forms CRM Email Social Shop Payments POS Content A…" at bounding box center [373, 185] width 746 height 370
drag, startPoint x: 316, startPoint y: 148, endPoint x: 362, endPoint y: 170, distance: 50.5
click at [316, 149] on div "Call" at bounding box center [372, 149] width 147 height 7
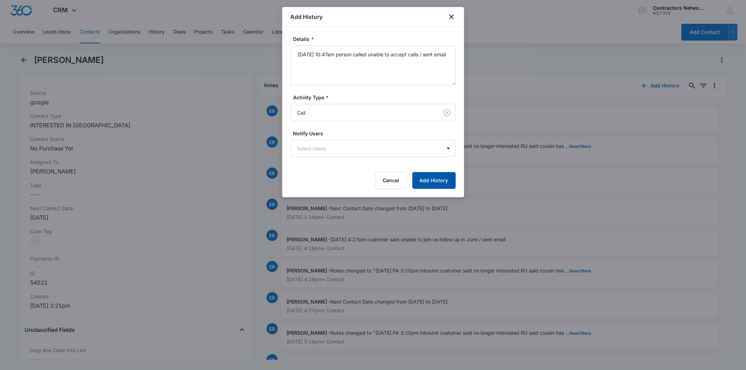
click at [438, 181] on button "Add History" at bounding box center [434, 180] width 43 height 17
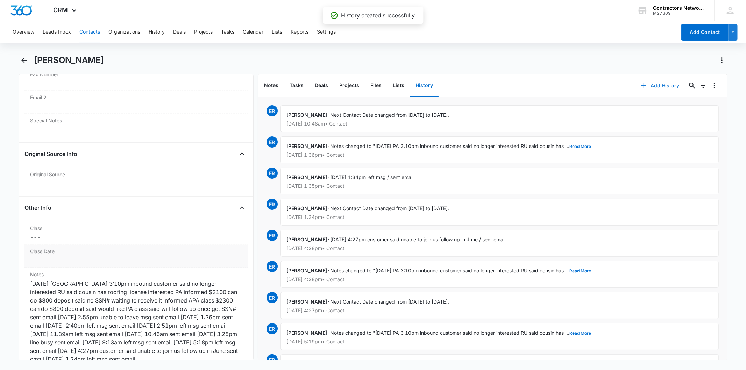
scroll to position [855, 0]
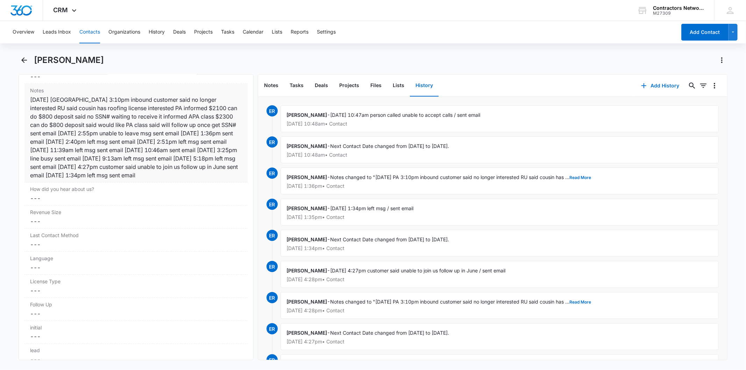
click at [163, 128] on div "[DATE] [GEOGRAPHIC_DATA] 3:10pm inbound customer said no longer interested RU s…" at bounding box center [136, 138] width 212 height 84
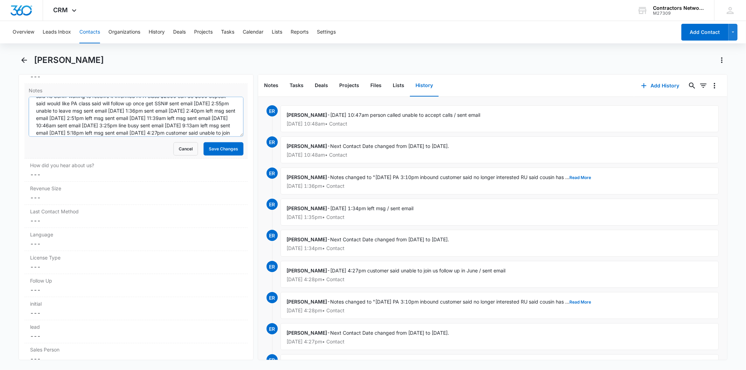
scroll to position [44, 0]
click at [154, 129] on textarea "[DATE] [GEOGRAPHIC_DATA] 3:10pm inbound customer said no longer interested RU s…" at bounding box center [136, 117] width 214 height 40
paste textarea "[DATE] 10:47am person called unable to accept calls / sent email"
click at [89, 134] on textarea "[DATE] [GEOGRAPHIC_DATA] 3:10pm inbound customer said no longer interested RU s…" at bounding box center [136, 117] width 214 height 40
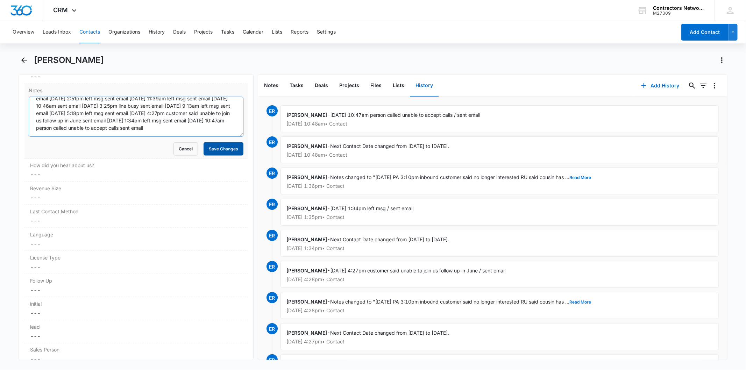
type textarea "[DATE] [GEOGRAPHIC_DATA] 3:10pm inbound customer said no longer interested RU s…"
click at [220, 151] on button "Save Changes" at bounding box center [224, 148] width 40 height 13
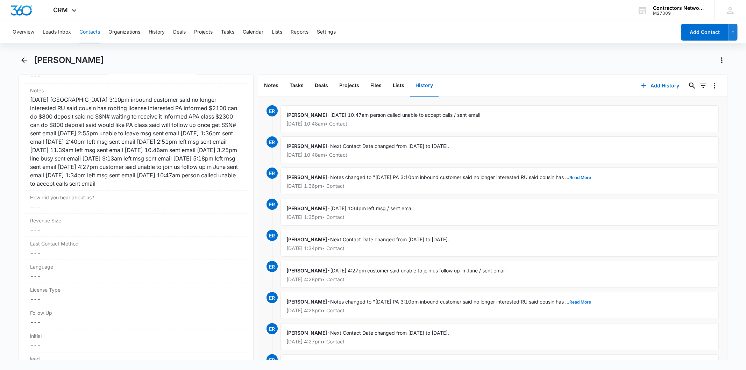
click at [96, 29] on button "Contacts" at bounding box center [89, 32] width 21 height 22
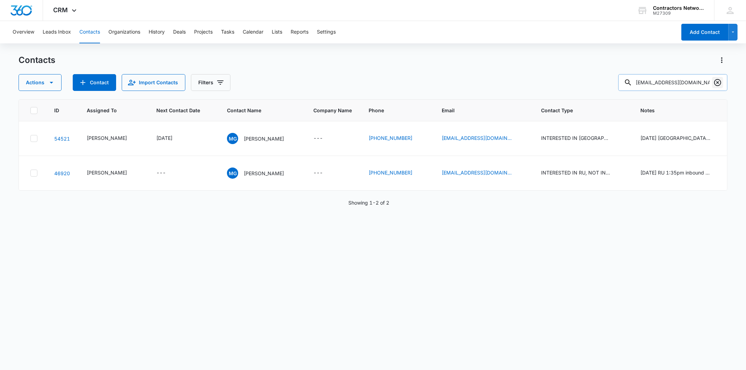
click at [718, 83] on icon "Clear" at bounding box center [717, 82] width 7 height 7
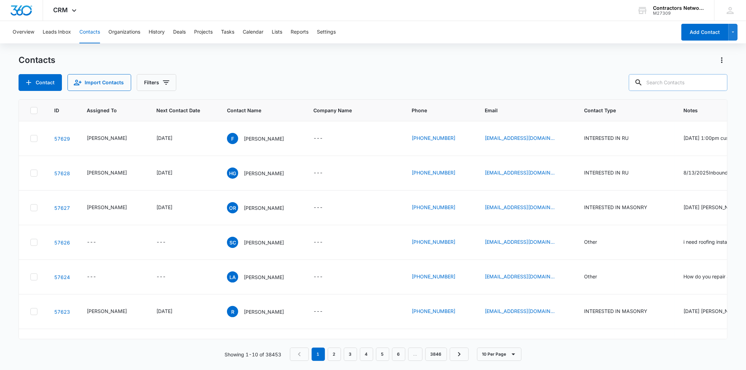
click at [686, 83] on input "text" at bounding box center [678, 82] width 99 height 17
paste input "[EMAIL_ADDRESS][DOMAIN_NAME]"
type input "[EMAIL_ADDRESS][DOMAIN_NAME]"
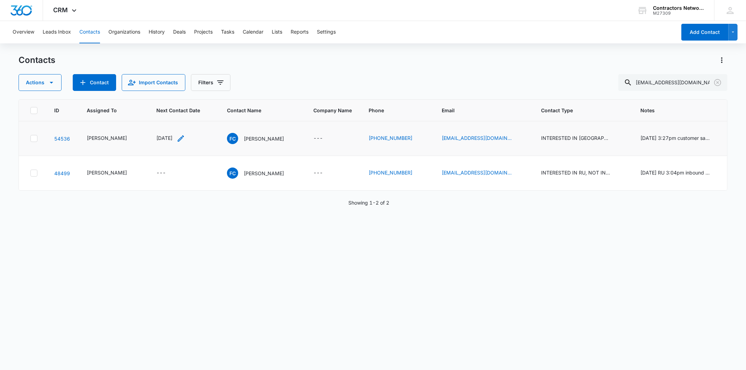
click at [181, 138] on icon "Next Contact Date - 1751846400 - Select to Edit Field" at bounding box center [181, 138] width 8 height 8
click at [172, 78] on input "[DATE]" at bounding box center [163, 80] width 51 height 8
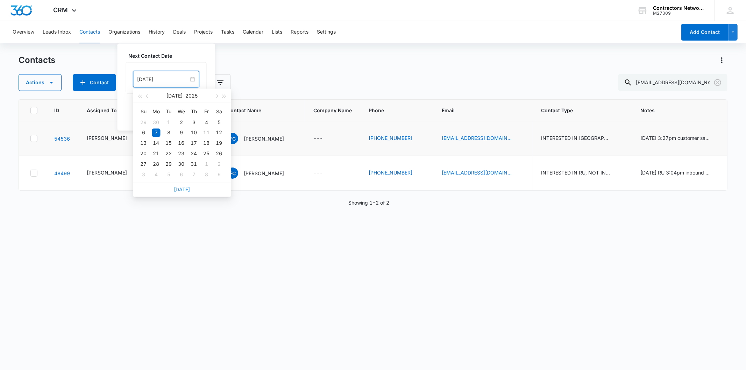
click at [183, 188] on link "[DATE]" at bounding box center [182, 190] width 16 height 6
click at [170, 73] on div "[DATE]" at bounding box center [166, 79] width 66 height 17
click at [172, 81] on input "[DATE]" at bounding box center [163, 80] width 51 height 8
type input "[DATE]"
click at [155, 176] on div "1" at bounding box center [156, 175] width 8 height 8
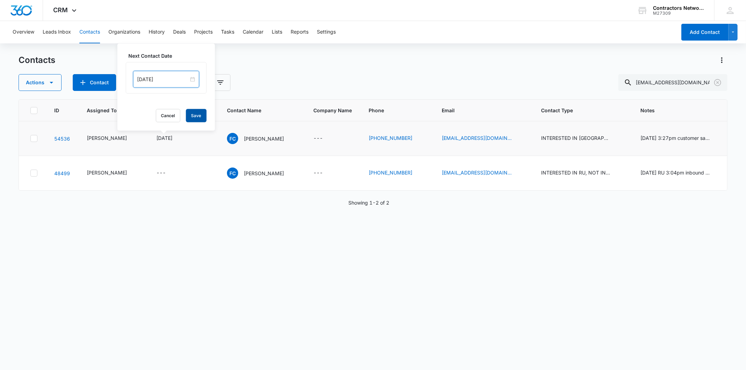
click at [196, 119] on button "Save" at bounding box center [196, 115] width 21 height 13
click at [251, 136] on p "[PERSON_NAME]" at bounding box center [264, 138] width 40 height 7
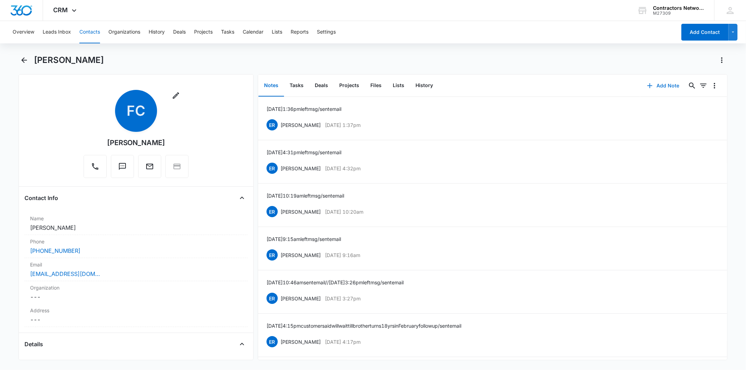
click at [654, 84] on button "Add Note" at bounding box center [663, 85] width 47 height 17
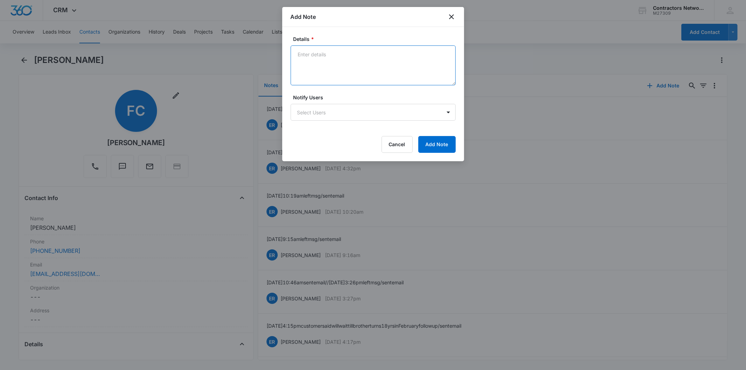
click at [324, 63] on textarea "Details *" at bounding box center [373, 65] width 165 height 40
paste textarea "[DATE] 10:50am vmnt st up / sent email"
type textarea "[DATE] 10:50am vmnt st up / sent email"
click at [425, 141] on button "Add Note" at bounding box center [436, 144] width 37 height 17
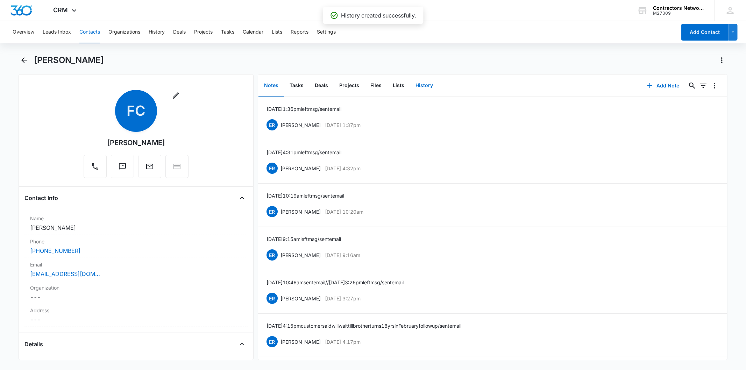
click at [416, 83] on button "History" at bounding box center [424, 86] width 29 height 22
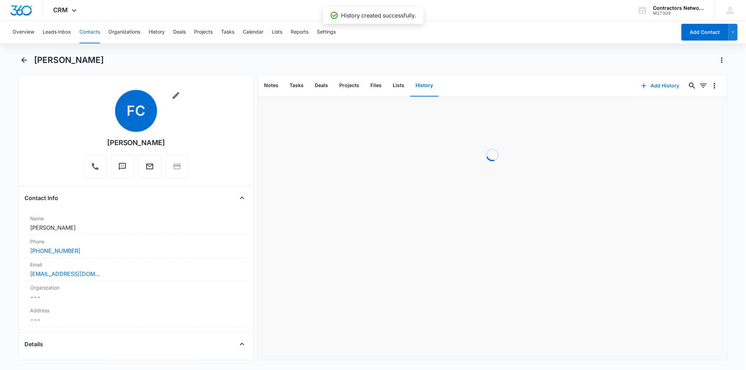
click at [640, 84] on icon "button" at bounding box center [644, 86] width 8 height 8
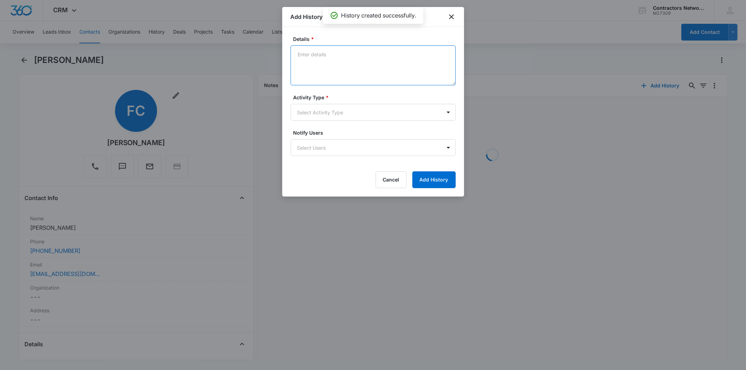
click at [326, 58] on textarea "Details *" at bounding box center [373, 65] width 165 height 40
paste textarea "[DATE] 10:50am vmnt st up / sent email"
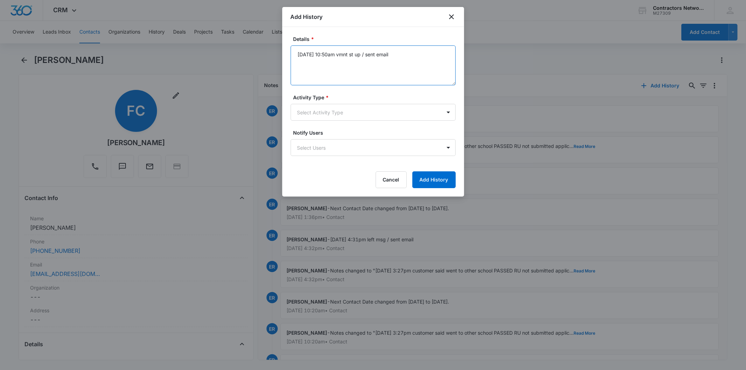
click at [349, 51] on textarea "[DATE] 10:50am vmnt st up / sent email" at bounding box center [373, 65] width 165 height 40
click at [341, 54] on textarea "[DATE] 10:50am vm nt st up / sent email" at bounding box center [373, 65] width 165 height 40
type textarea "[DATE] 10:50am vm nt st up / sent email"
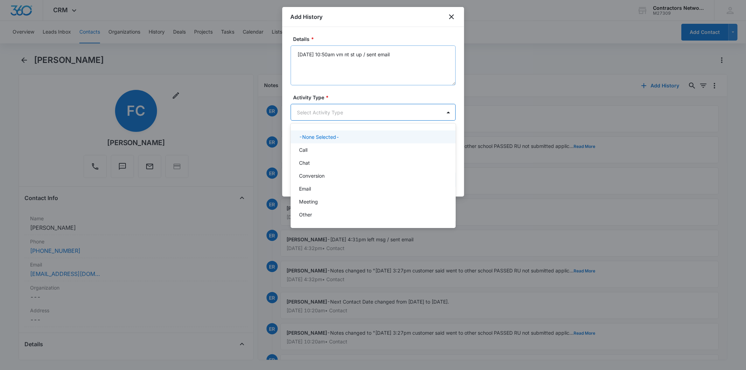
click at [311, 111] on body "CRM Apps Reputation Websites Forms CRM Email Social Shop Payments POS Content A…" at bounding box center [373, 185] width 746 height 370
drag, startPoint x: 306, startPoint y: 147, endPoint x: 459, endPoint y: 173, distance: 154.3
click at [308, 150] on div "Call" at bounding box center [372, 149] width 147 height 7
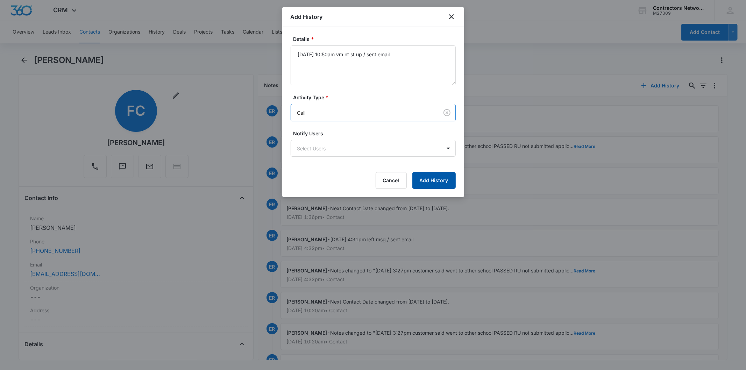
click at [434, 183] on button "Add History" at bounding box center [434, 180] width 43 height 17
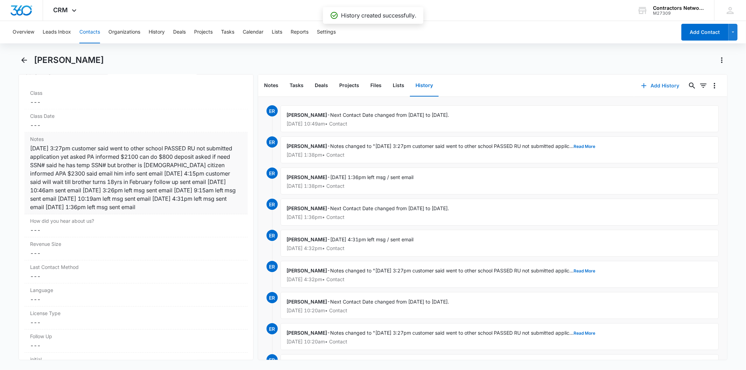
scroll to position [816, 0]
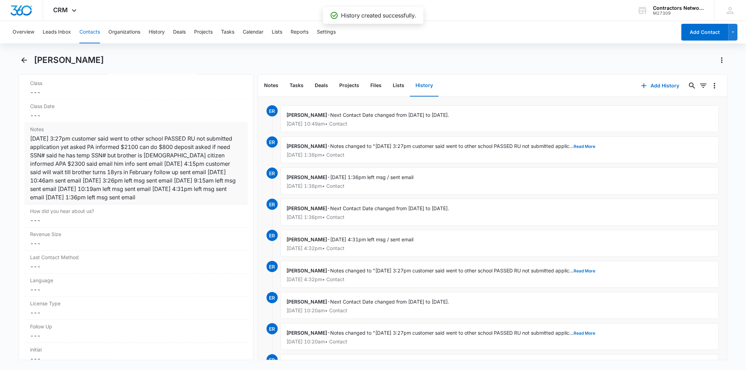
click at [185, 158] on div "[DATE] 3:27pm customer said went to other school PASSED RU not submitted applic…" at bounding box center [136, 167] width 212 height 67
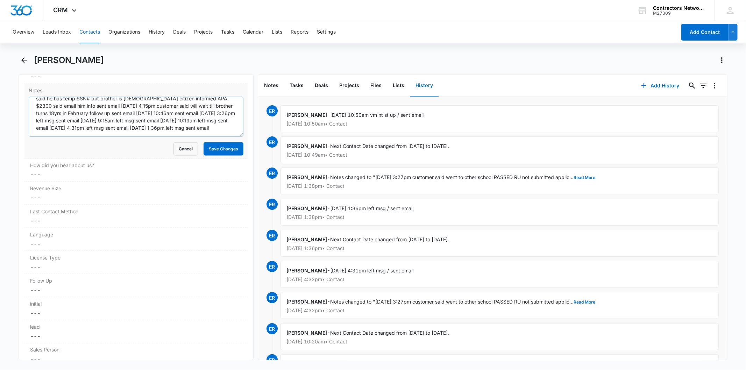
scroll to position [29, 0]
click at [170, 131] on textarea "[DATE] 3:27pm customer said went to other school PASSED RU not submitted applic…" at bounding box center [136, 117] width 214 height 40
paste textarea "[DATE] 10:50am vmnt st up / sent email"
click at [173, 130] on textarea "[DATE] 3:27pm customer said went to other school PASSED RU not submitted applic…" at bounding box center [136, 117] width 214 height 40
click at [200, 128] on textarea "[DATE] 3:27pm customer said went to other school PASSED RU not submitted applic…" at bounding box center [136, 117] width 214 height 40
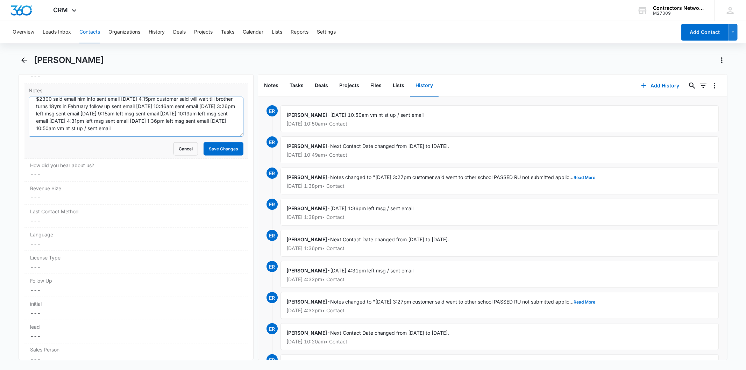
drag, startPoint x: 195, startPoint y: 127, endPoint x: 206, endPoint y: 140, distance: 17.1
click at [197, 129] on textarea "[DATE] 3:27pm customer said went to other school PASSED RU not submitted applic…" at bounding box center [136, 117] width 214 height 40
type textarea "[DATE] 3:27pm customer said went to other school PASSED RU not submitted applic…"
click at [208, 155] on button "Save Changes" at bounding box center [224, 148] width 40 height 13
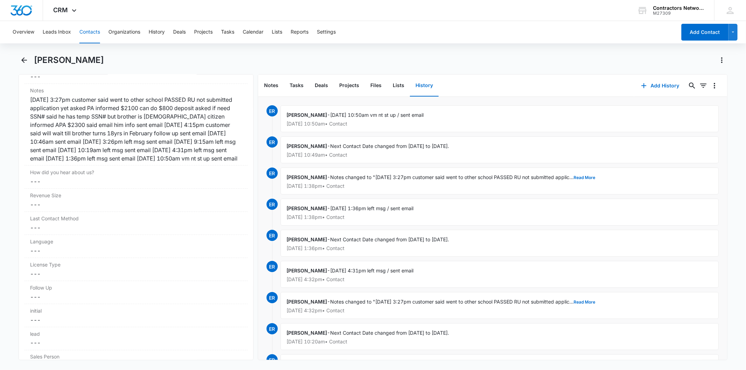
drag, startPoint x: 80, startPoint y: 26, endPoint x: 85, endPoint y: 31, distance: 7.4
click at [81, 27] on button "Contacts" at bounding box center [89, 32] width 21 height 22
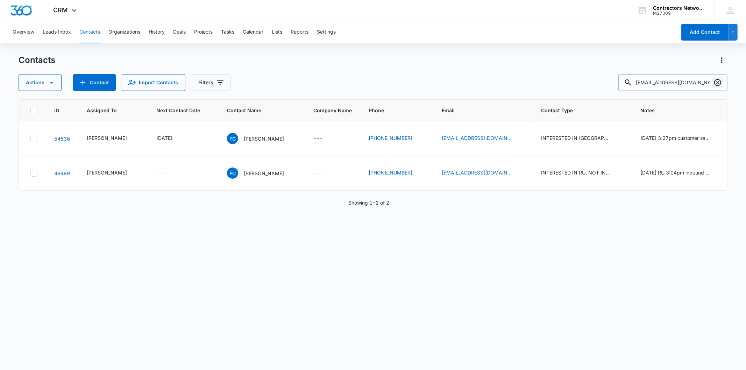
click at [718, 81] on icon "Clear" at bounding box center [718, 82] width 8 height 8
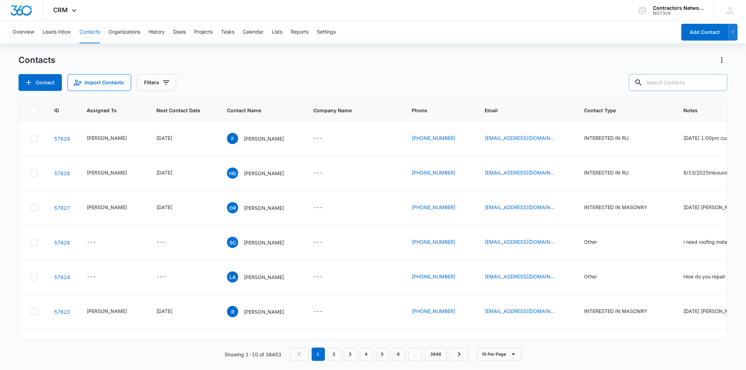
paste input "[EMAIL_ADDRESS][DOMAIN_NAME]"
type input "[EMAIL_ADDRESS][DOMAIN_NAME]"
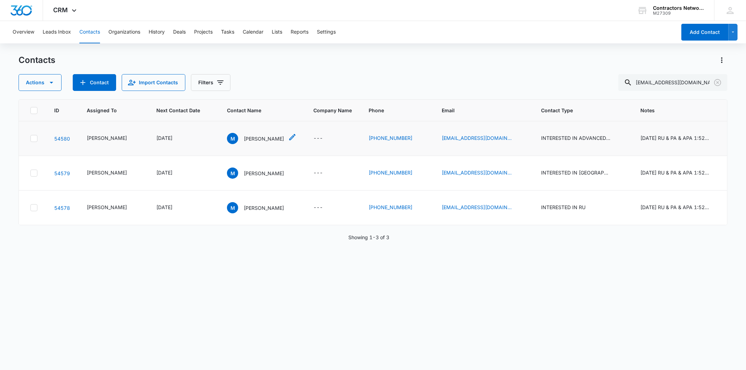
click at [244, 141] on p "[PERSON_NAME]" at bounding box center [264, 138] width 40 height 7
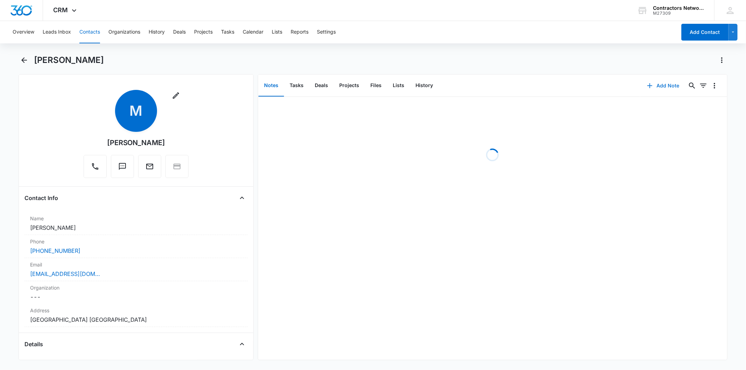
click at [667, 82] on button "Add Note" at bounding box center [663, 85] width 47 height 17
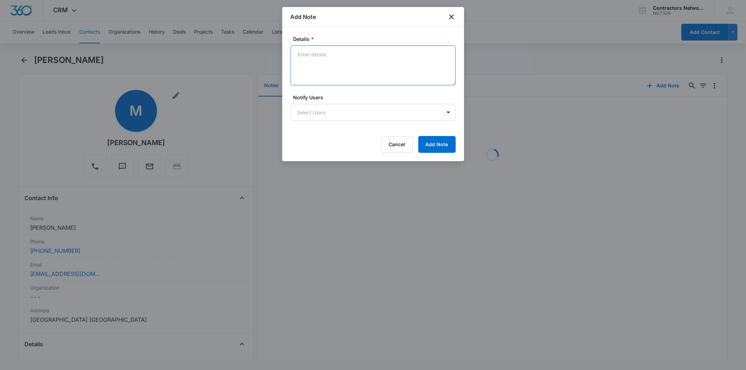
click at [316, 63] on textarea "Details *" at bounding box center [373, 65] width 165 height 40
paste textarea "[DATE] 10:52am vm full / sent email"
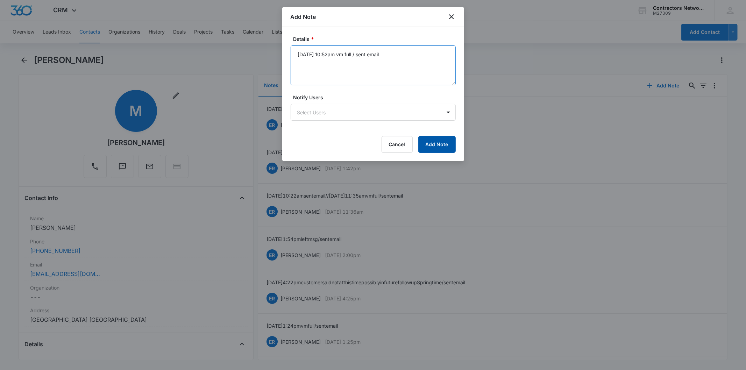
type textarea "[DATE] 10:52am vm full / sent email"
click at [435, 146] on button "Add Note" at bounding box center [436, 144] width 37 height 17
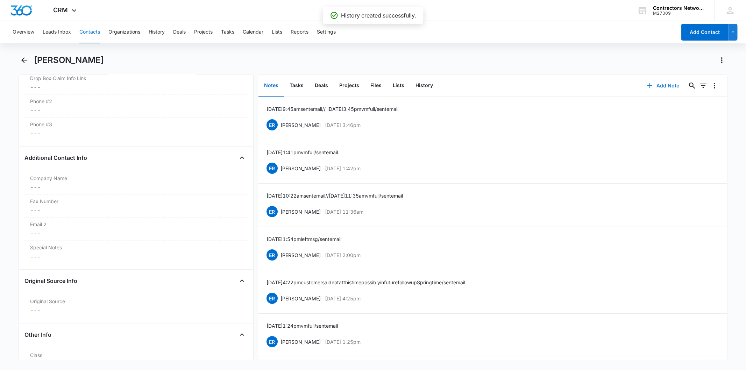
scroll to position [777, 0]
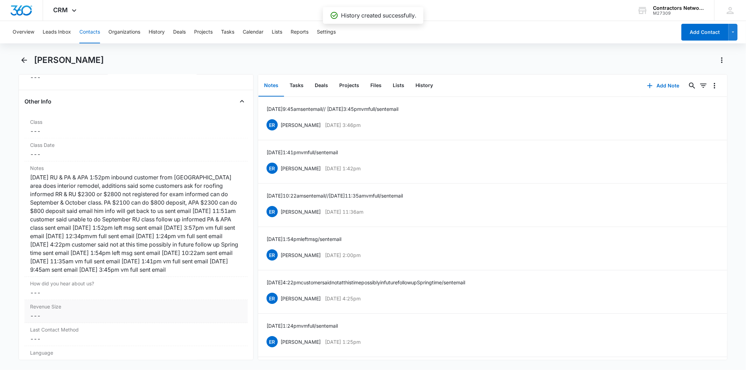
click at [149, 219] on div "[DATE] RU & PA & APA 1:52pm inbound customer from [GEOGRAPHIC_DATA] area does i…" at bounding box center [136, 223] width 212 height 101
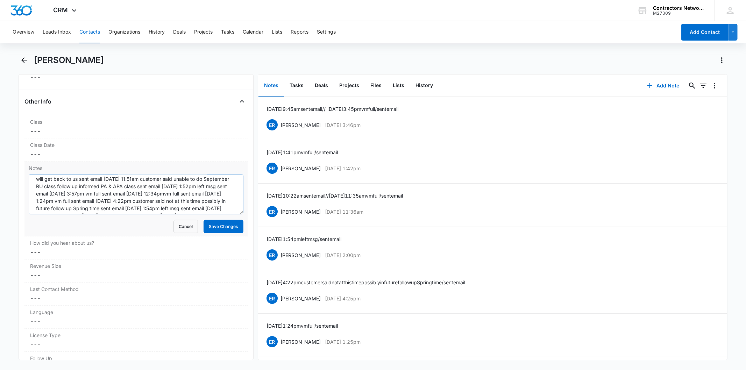
scroll to position [58, 0]
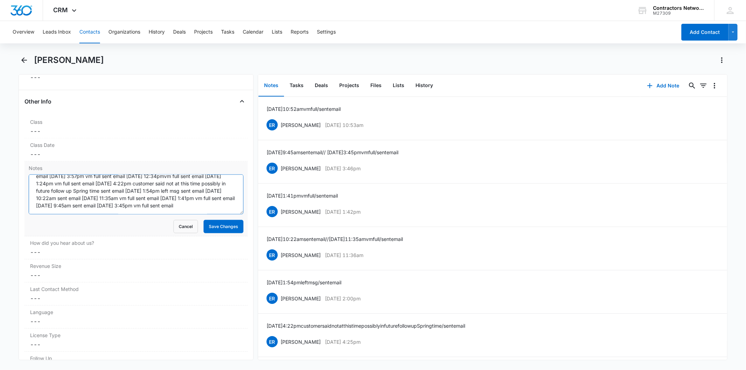
paste textarea "[DATE] 10:52am vm full / sent email"
click at [73, 211] on textarea "[DATE] RU & PA & APA 1:52pm inbound customer from [GEOGRAPHIC_DATA] area does i…" at bounding box center [136, 195] width 214 height 40
type textarea "[DATE] RU & PA & APA 1:52pm inbound customer from [GEOGRAPHIC_DATA] area does i…"
click at [211, 232] on button "Save Changes" at bounding box center [224, 226] width 40 height 13
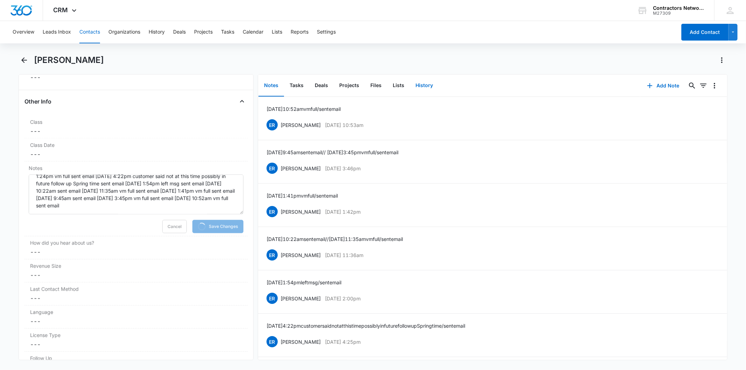
click at [416, 86] on button "History" at bounding box center [424, 86] width 29 height 22
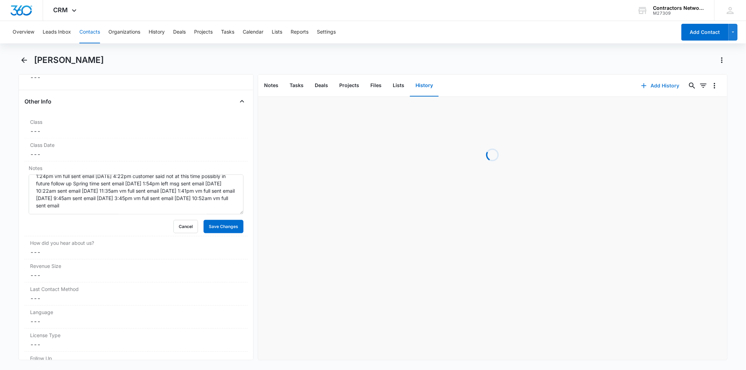
click at [653, 79] on button "Add History" at bounding box center [660, 85] width 52 height 17
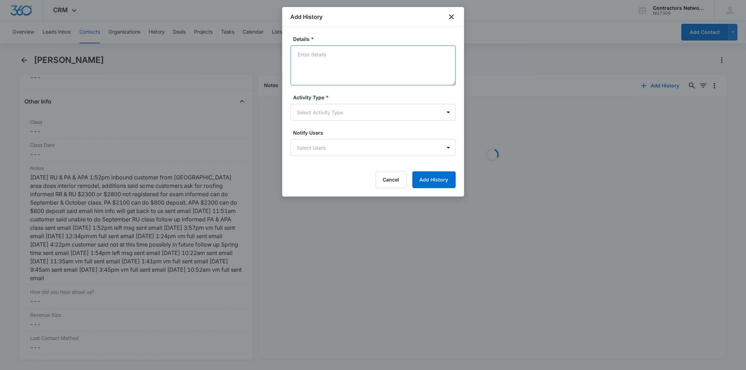
click at [312, 62] on textarea "Details *" at bounding box center [373, 65] width 165 height 40
paste textarea "[DATE] 10:52am vm full / sent email"
type textarea "[DATE] 10:52am vm full / sent email"
click at [327, 122] on form "Details * [DATE] 10:52am vm full / sent email Activity Type * Select Activity T…" at bounding box center [373, 111] width 165 height 153
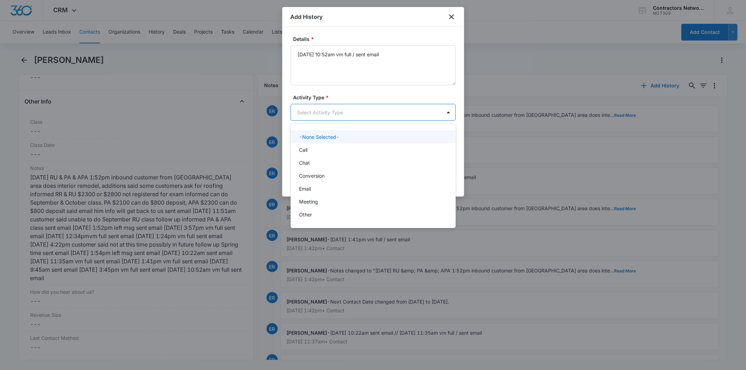
click at [321, 113] on body "CRM Apps Reputation Websites Forms CRM Email Social Shop Payments POS Content A…" at bounding box center [373, 185] width 746 height 370
click at [323, 154] on div "Call" at bounding box center [373, 149] width 165 height 13
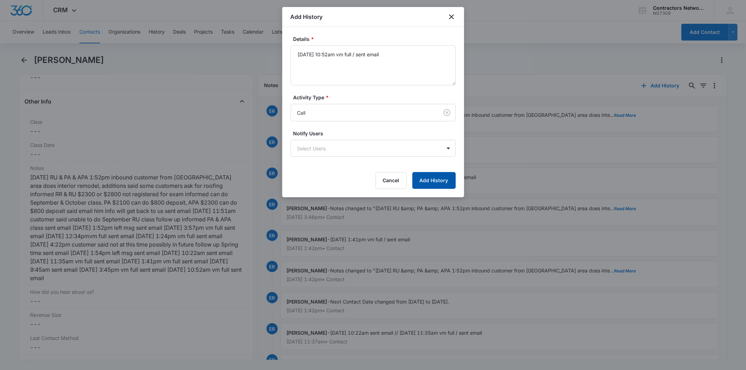
click at [428, 186] on button "Add History" at bounding box center [434, 180] width 43 height 17
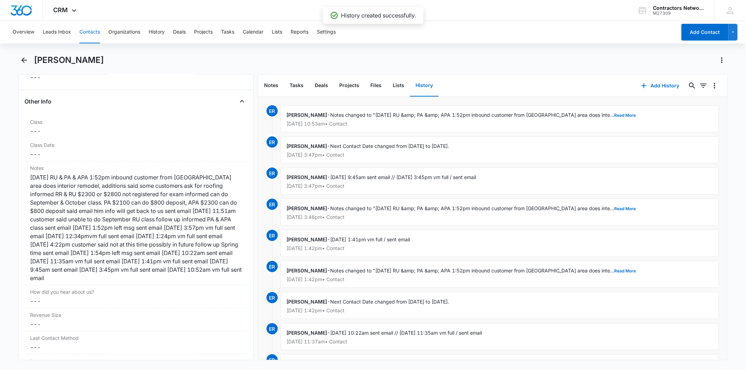
click at [87, 33] on button "Contacts" at bounding box center [89, 32] width 21 height 22
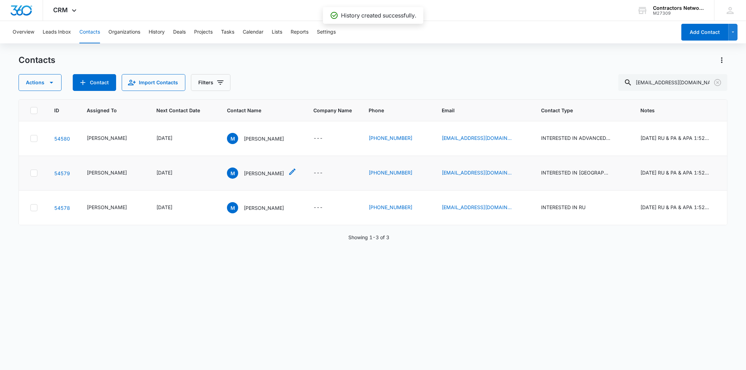
click at [244, 172] on p "[PERSON_NAME]" at bounding box center [264, 173] width 40 height 7
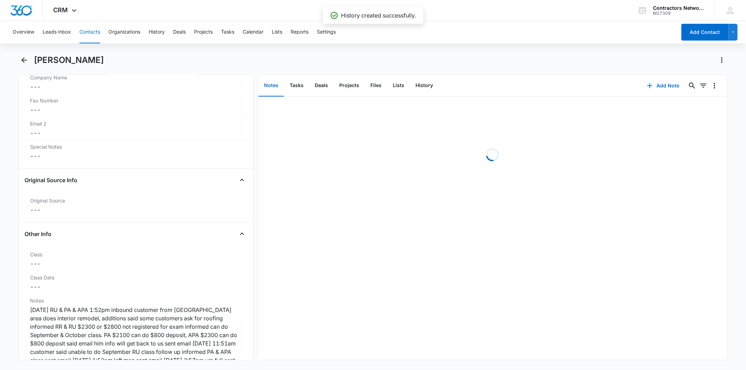
scroll to position [777, 0]
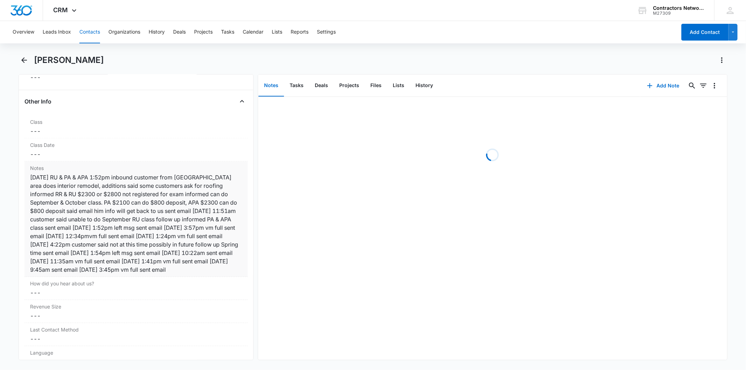
click at [163, 212] on div "[DATE] RU & PA & APA 1:52pm inbound customer from [GEOGRAPHIC_DATA] area does i…" at bounding box center [136, 223] width 212 height 101
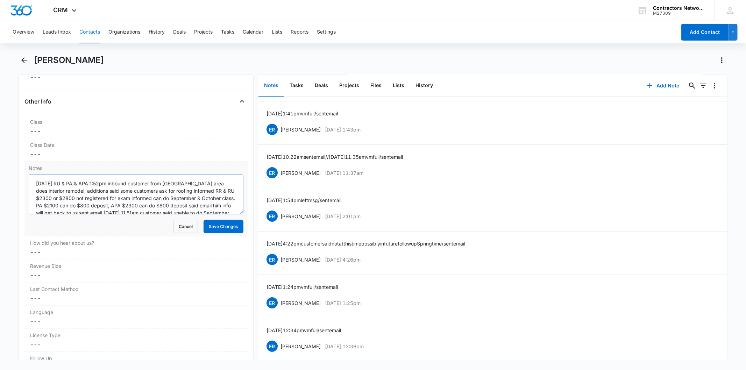
scroll to position [58, 0]
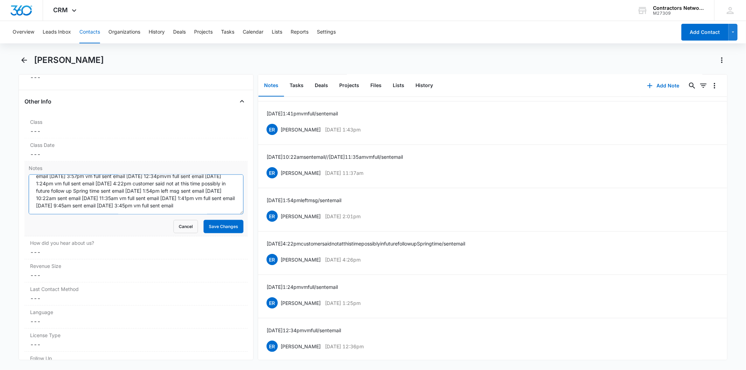
paste textarea "[DATE] 10:52am vm full / sent email"
click at [77, 212] on textarea "[DATE] RU & PA & APA 1:52pm inbound customer from [GEOGRAPHIC_DATA] area does i…" at bounding box center [136, 195] width 214 height 40
type textarea "[DATE] RU & PA & APA 1:52pm inbound customer from [GEOGRAPHIC_DATA] area does i…"
click at [234, 224] on button "Save Changes" at bounding box center [224, 226] width 40 height 13
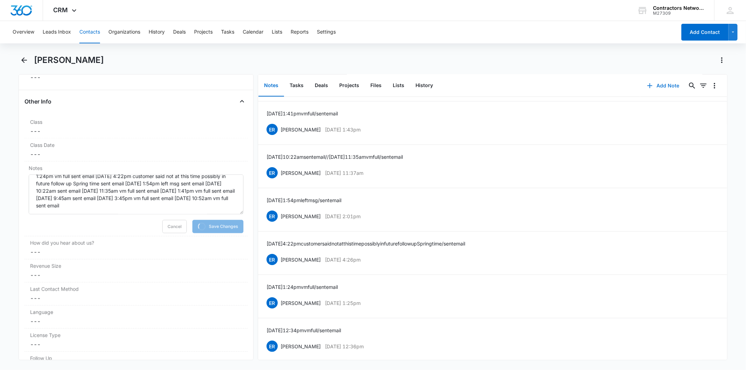
click at [655, 81] on button "Add Note" at bounding box center [663, 85] width 47 height 17
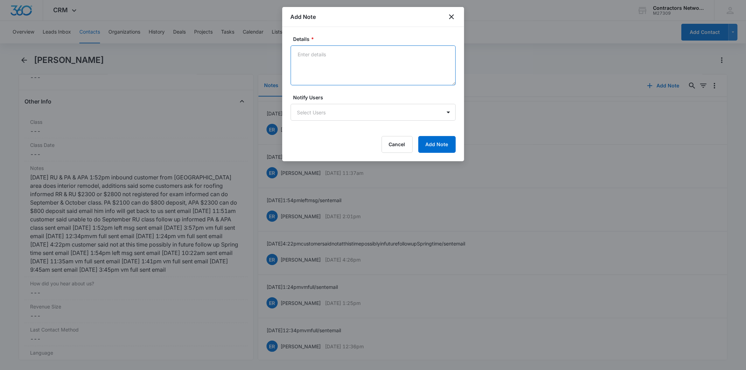
click at [316, 66] on textarea "Details *" at bounding box center [373, 65] width 165 height 40
paste textarea "[DATE] 10:52am vm full / sent email"
type textarea "[DATE] 10:52am vm full / sent email"
click at [430, 146] on button "Add Note" at bounding box center [436, 144] width 37 height 17
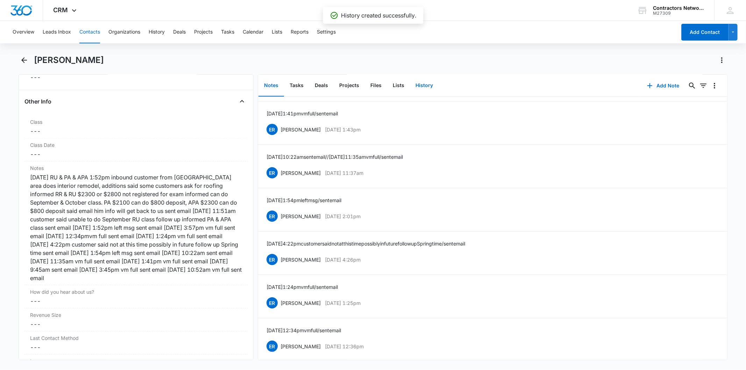
click at [422, 91] on button "History" at bounding box center [424, 86] width 29 height 22
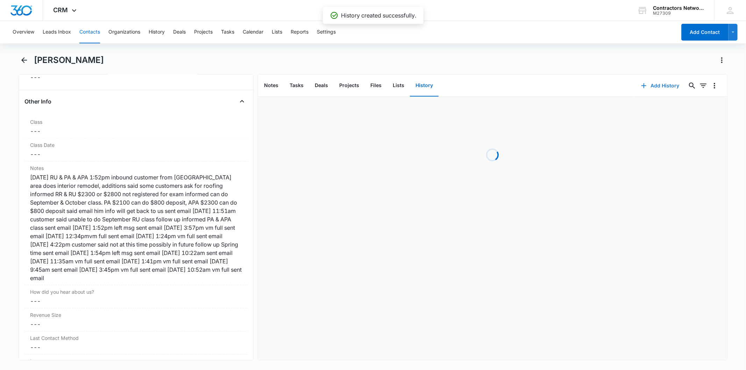
click at [646, 85] on button "Add History" at bounding box center [660, 85] width 52 height 17
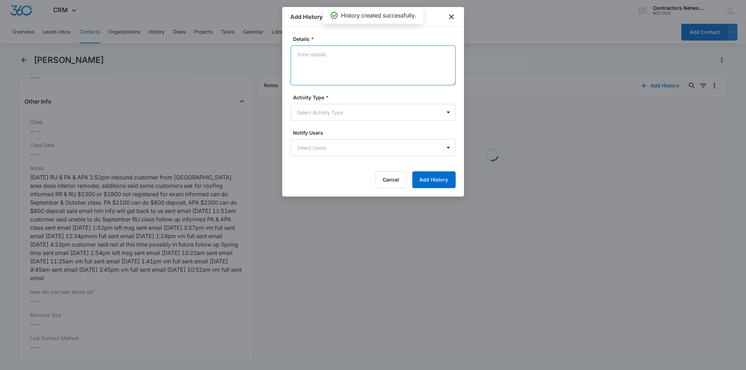
click at [322, 63] on textarea "Details *" at bounding box center [373, 65] width 165 height 40
paste textarea "[DATE] 10:52am vm full / sent email"
type textarea "[DATE] 10:52am vm full / sent email"
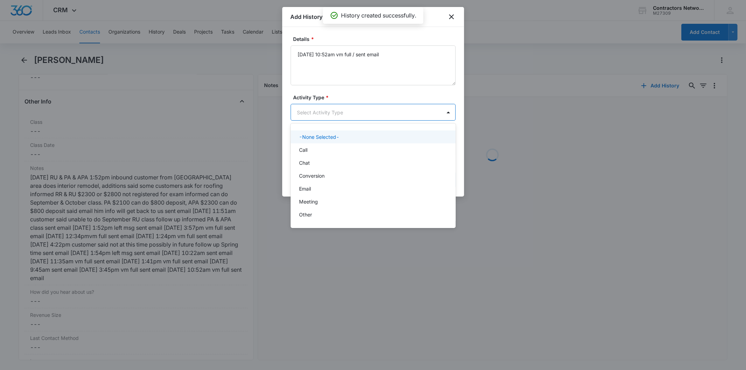
click at [316, 110] on body "CRM Apps Reputation Websites Forms CRM Email Social Shop Payments POS Content A…" at bounding box center [373, 185] width 746 height 370
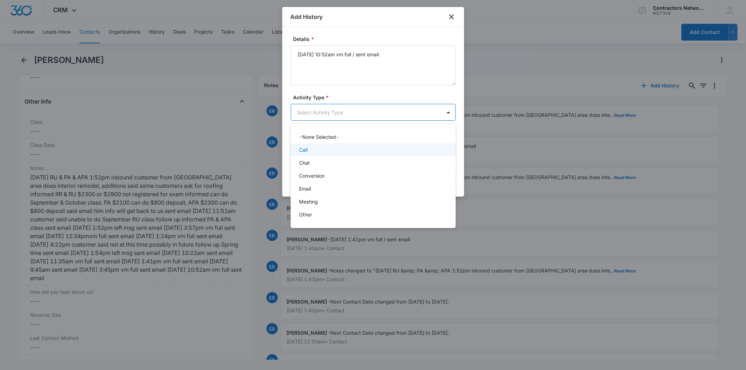
click at [305, 148] on p "Call" at bounding box center [303, 149] width 8 height 7
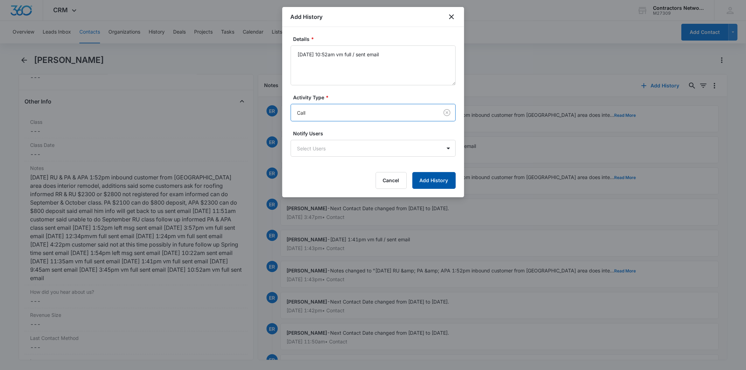
click at [442, 179] on button "Add History" at bounding box center [434, 180] width 43 height 17
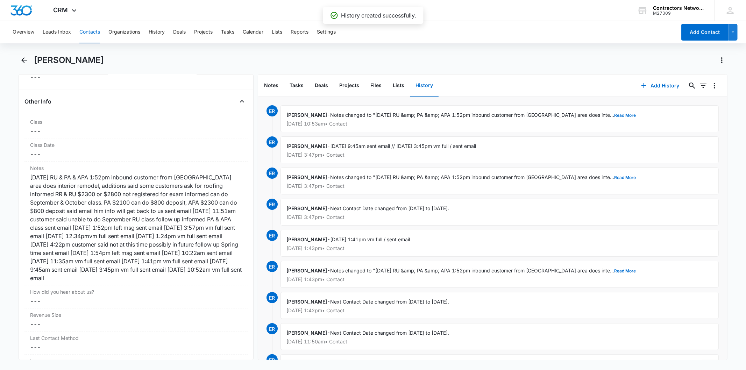
click at [87, 29] on button "Contacts" at bounding box center [89, 32] width 21 height 22
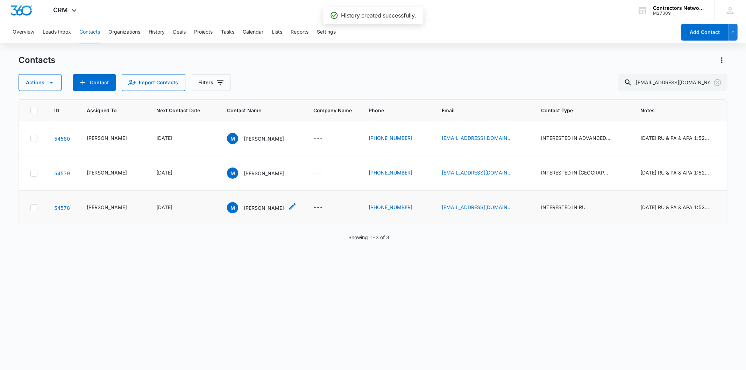
click at [244, 209] on p "[PERSON_NAME]" at bounding box center [264, 207] width 40 height 7
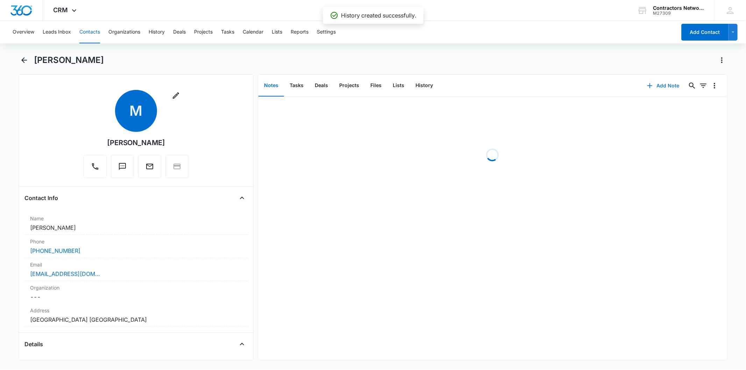
click at [654, 84] on button "Add Note" at bounding box center [663, 85] width 47 height 17
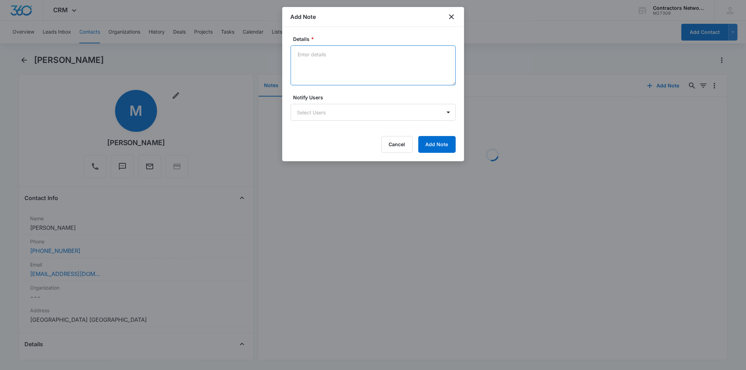
click at [323, 56] on textarea "Details *" at bounding box center [373, 65] width 165 height 40
paste textarea "[DATE] 10:52am vm full / sent email"
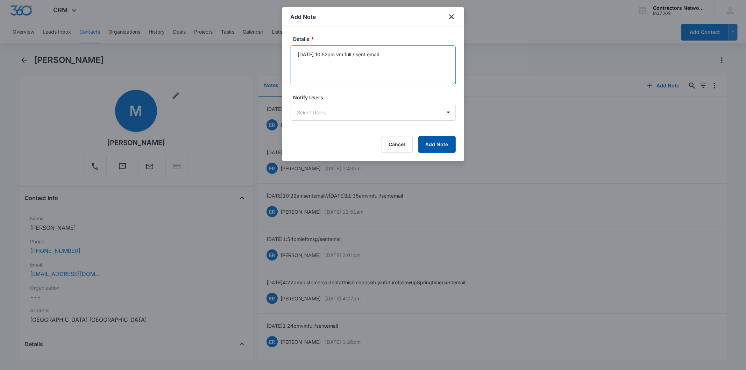
type textarea "[DATE] 10:52am vm full / sent email"
click at [450, 142] on button "Add Note" at bounding box center [436, 144] width 37 height 17
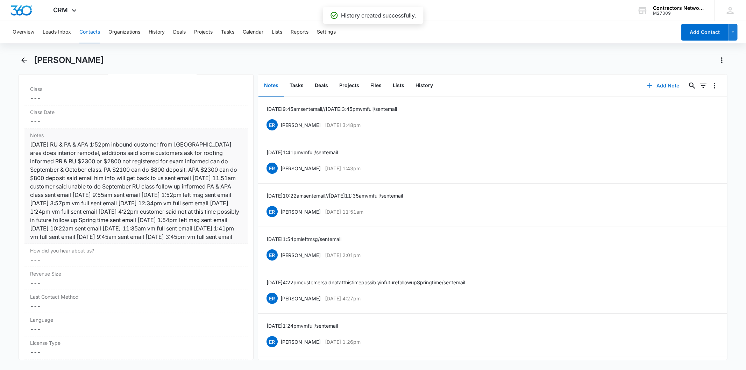
scroll to position [816, 0]
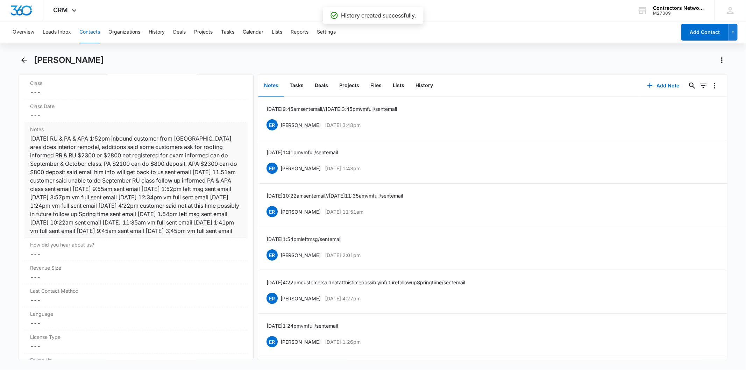
click at [149, 188] on div "[DATE] RU & PA & APA 1:52pm inbound customer from [GEOGRAPHIC_DATA] area does i…" at bounding box center [136, 184] width 212 height 101
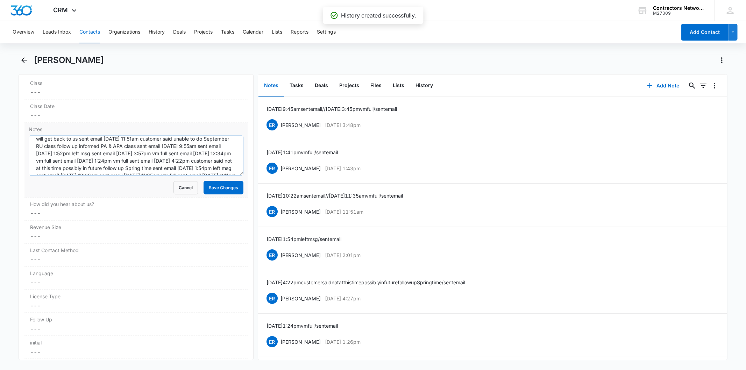
scroll to position [66, 0]
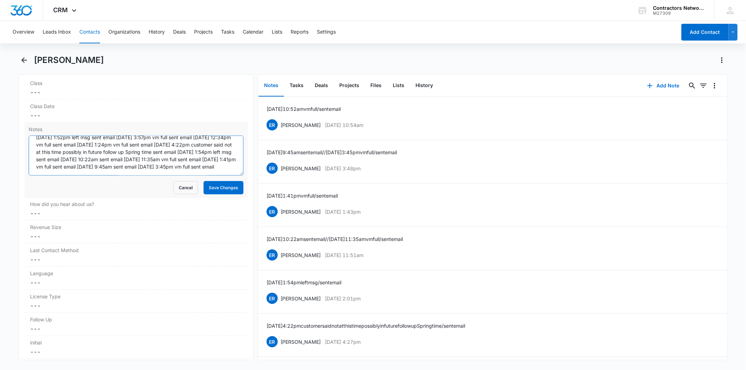
paste textarea "[DATE] 10:52am vm full / sent email"
click at [162, 164] on textarea "[DATE] RU & PA & APA 1:52pm inbound customer from [GEOGRAPHIC_DATA] area does i…" at bounding box center [136, 156] width 214 height 40
type textarea "[DATE] RU & PA & APA 1:52pm inbound customer from [GEOGRAPHIC_DATA] area does i…"
drag, startPoint x: 207, startPoint y: 187, endPoint x: 303, endPoint y: 165, distance: 98.3
click at [207, 187] on button "Save Changes" at bounding box center [224, 187] width 40 height 13
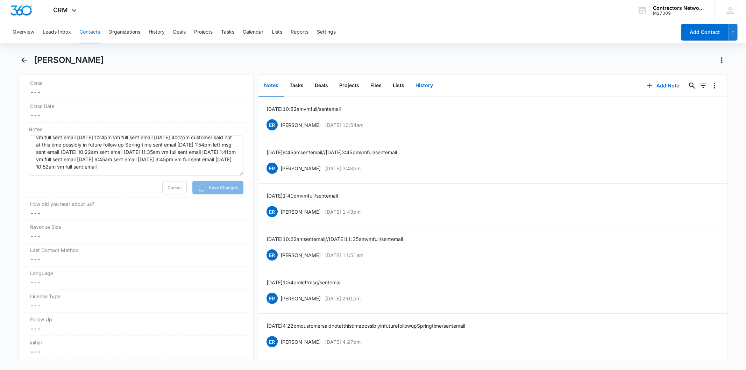
click at [419, 84] on button "History" at bounding box center [424, 86] width 29 height 22
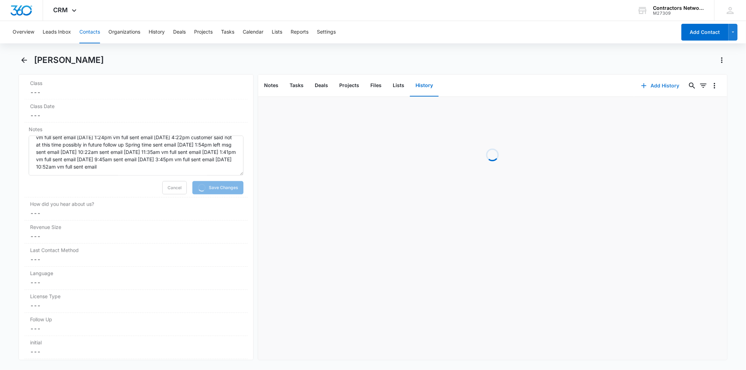
click at [656, 90] on button "Add History" at bounding box center [660, 85] width 52 height 17
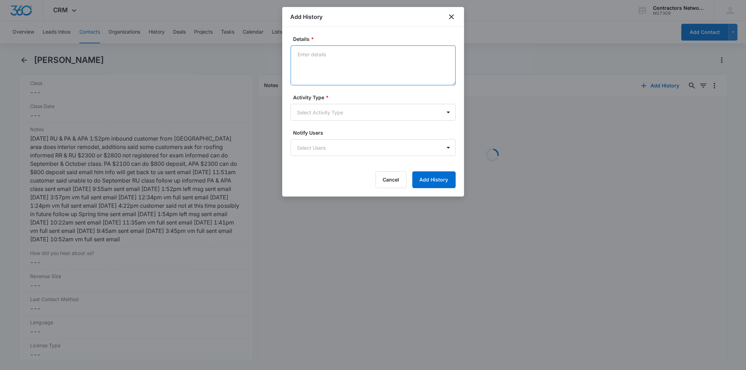
click at [302, 58] on textarea "Details *" at bounding box center [373, 65] width 165 height 40
paste textarea "[DATE] 10:52am vm full / sent email"
type textarea "[DATE] 10:52am vm full / sent email"
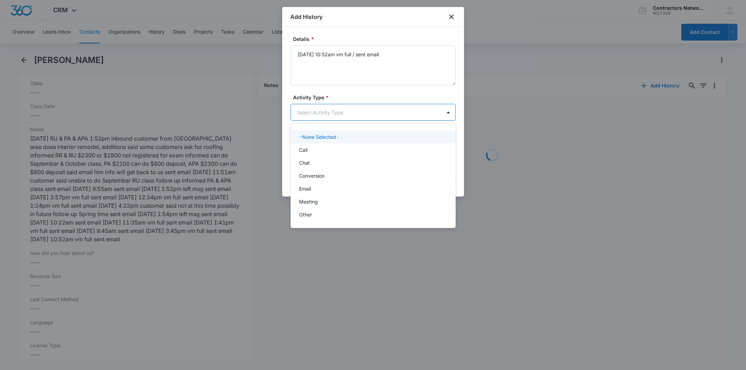
click at [303, 114] on body "CRM Apps Reputation Websites Forms CRM Email Social Shop Payments POS Content A…" at bounding box center [373, 185] width 746 height 370
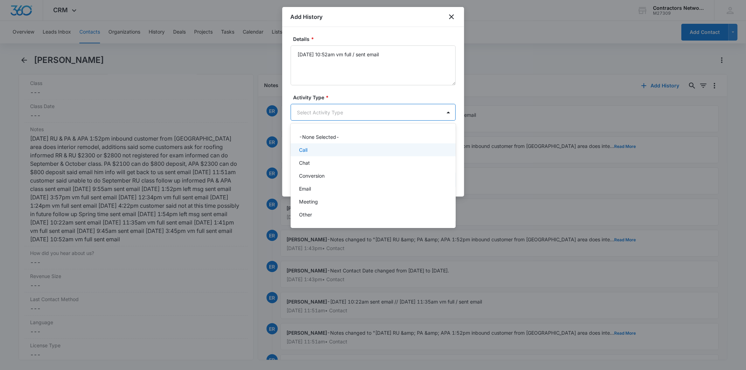
click at [311, 150] on div "Call" at bounding box center [372, 149] width 147 height 7
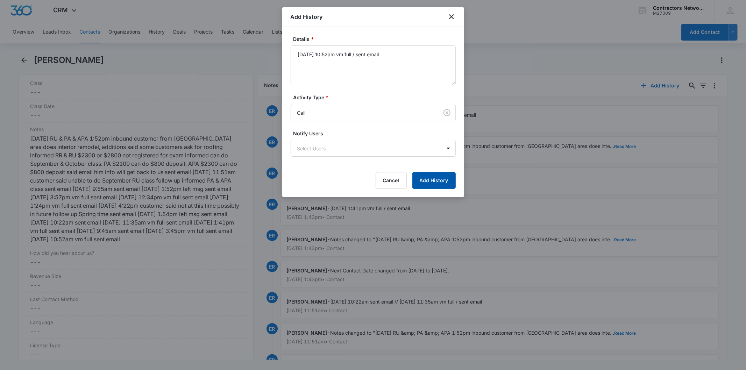
click at [442, 176] on button "Add History" at bounding box center [434, 180] width 43 height 17
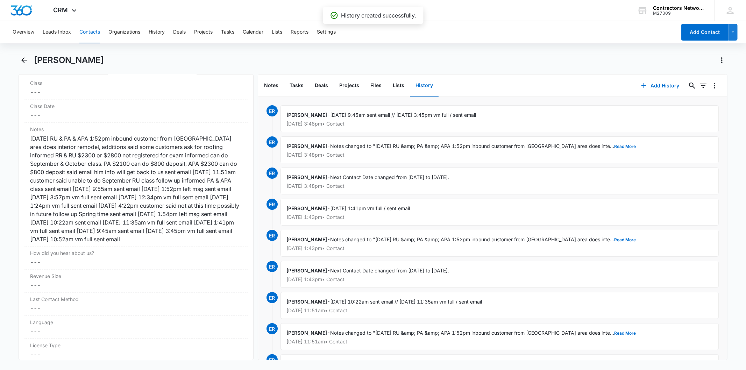
click at [92, 34] on button "Contacts" at bounding box center [89, 32] width 21 height 22
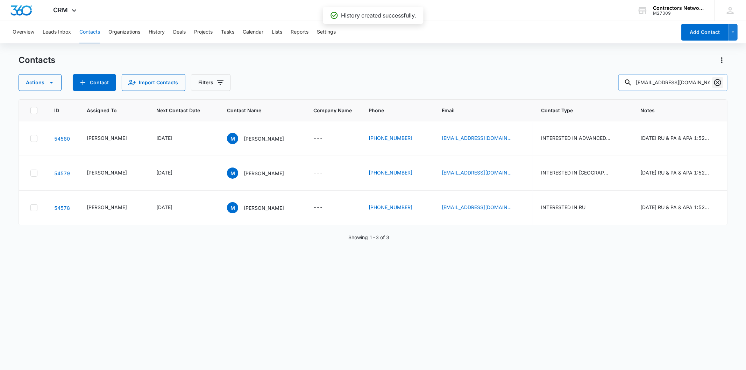
click at [717, 83] on icon "Clear" at bounding box center [717, 82] width 7 height 7
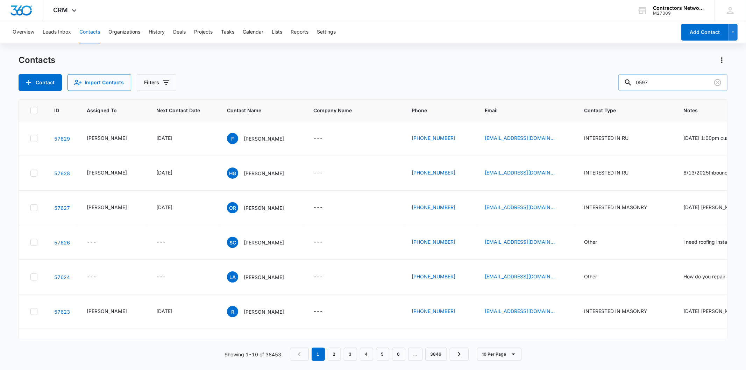
type input "0597"
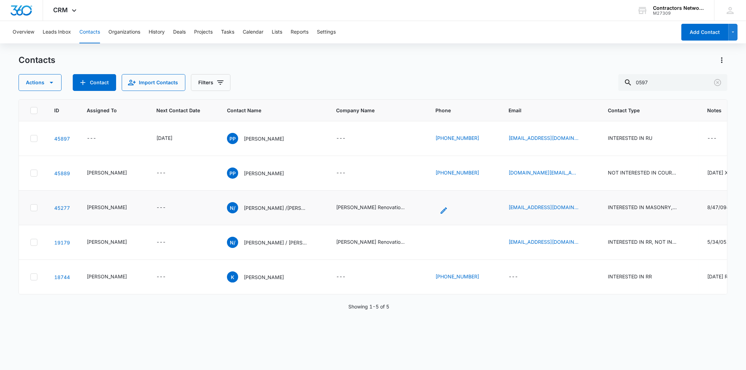
click at [440, 214] on icon "Phone - 708-663-0597 wrong # /708-227-9253 raymundo - Select to Edit Field" at bounding box center [444, 210] width 8 height 8
click at [446, 192] on button "Save" at bounding box center [447, 190] width 21 height 13
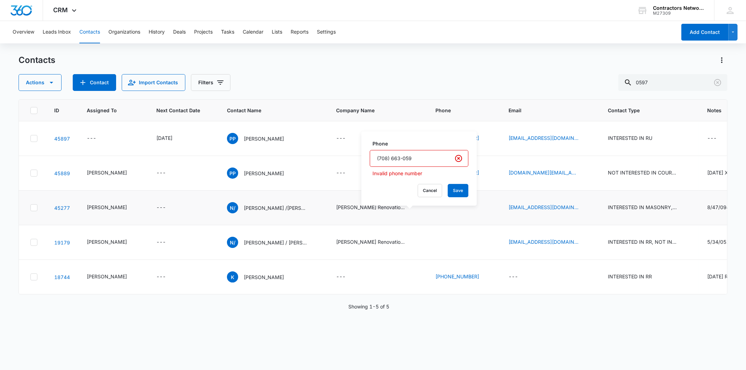
type input "[PHONE_NUMBER]"
click at [448, 191] on button "Save" at bounding box center [458, 190] width 21 height 13
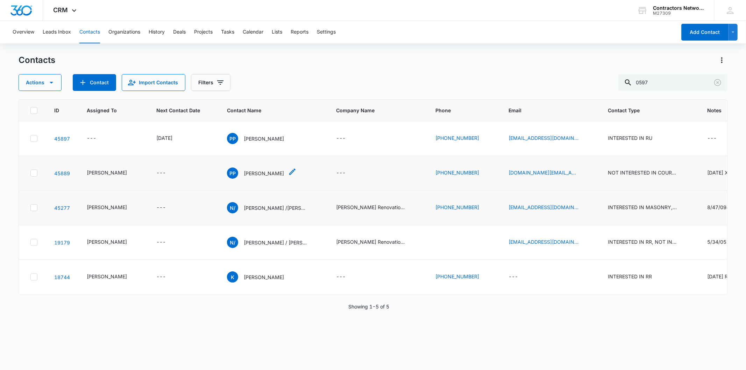
click at [245, 175] on p "[PERSON_NAME]" at bounding box center [264, 173] width 40 height 7
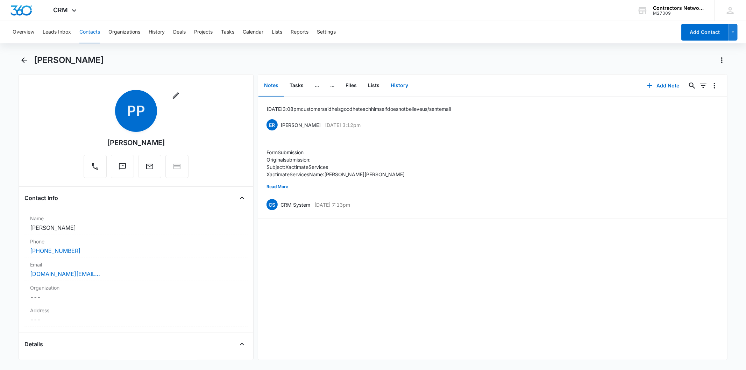
click at [394, 83] on button "History" at bounding box center [399, 86] width 29 height 22
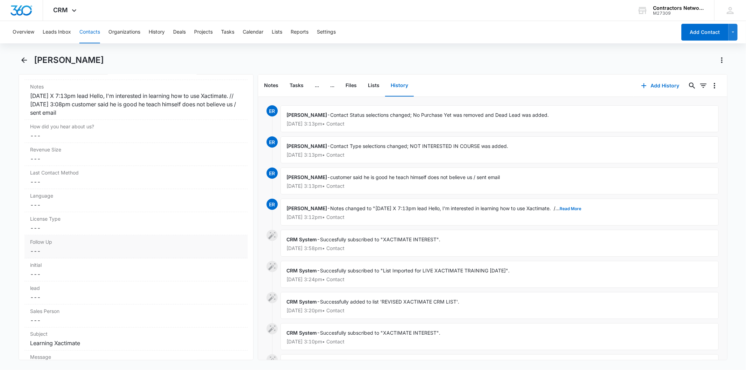
scroll to position [777, 0]
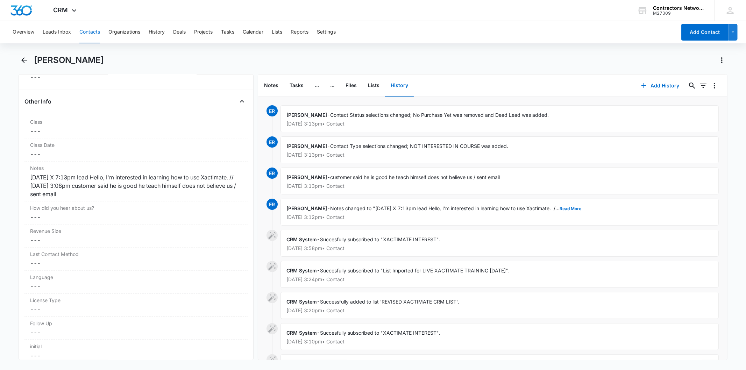
click at [89, 29] on button "Contacts" at bounding box center [89, 32] width 21 height 22
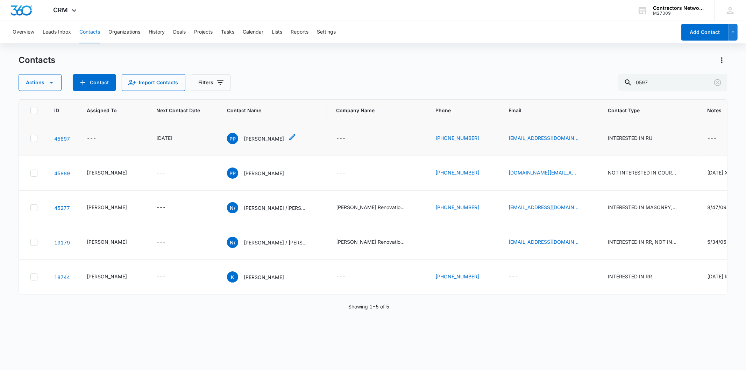
click at [258, 134] on div "PP [PERSON_NAME]" at bounding box center [255, 138] width 57 height 11
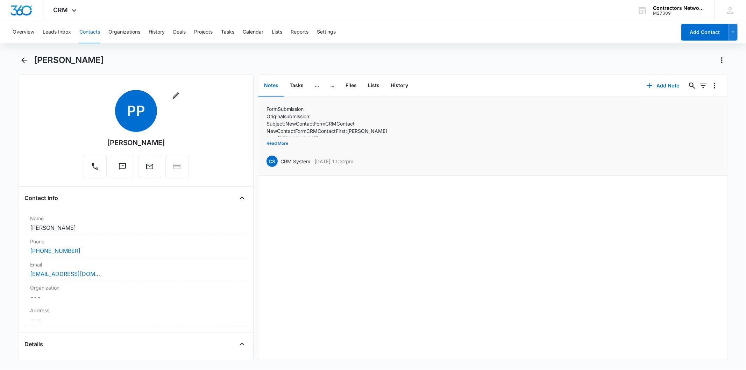
click at [282, 143] on button "Read More" at bounding box center [278, 143] width 22 height 13
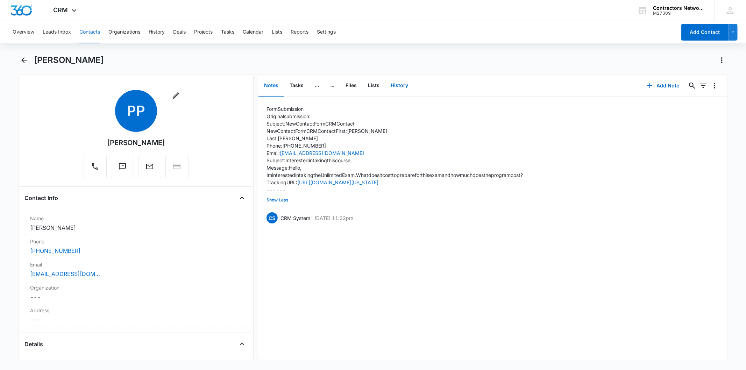
click at [397, 83] on button "History" at bounding box center [399, 86] width 29 height 22
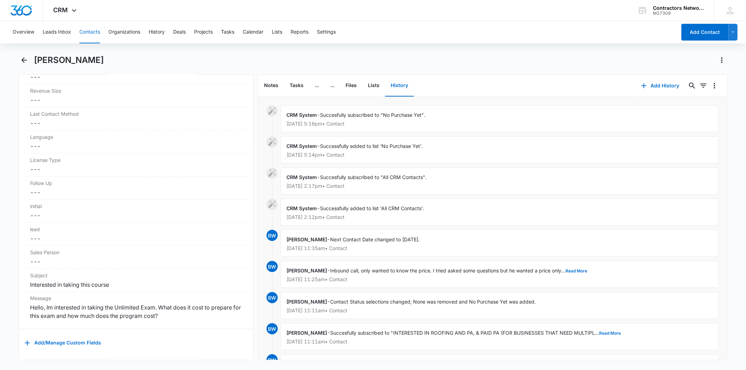
scroll to position [910, 0]
click at [84, 33] on button "Contacts" at bounding box center [89, 32] width 21 height 22
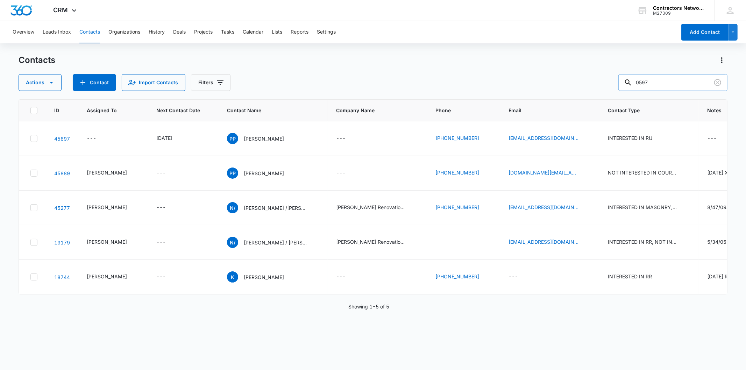
click at [643, 84] on input "0597" at bounding box center [673, 82] width 109 height 17
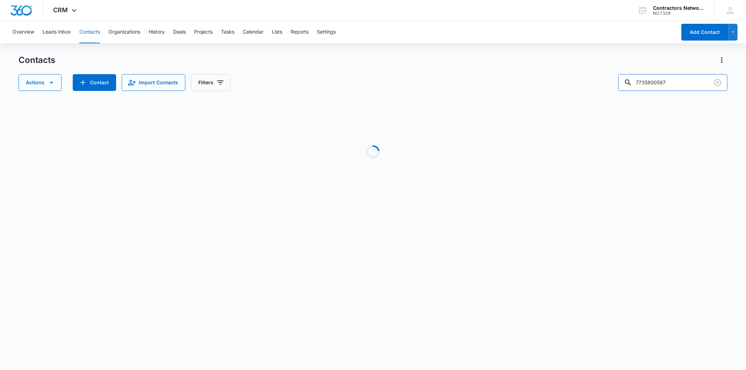
drag, startPoint x: 662, startPoint y: 82, endPoint x: 593, endPoint y: 87, distance: 69.5
click at [593, 87] on div "Actions Contact Import Contacts Filters 7735800597" at bounding box center [373, 82] width 709 height 17
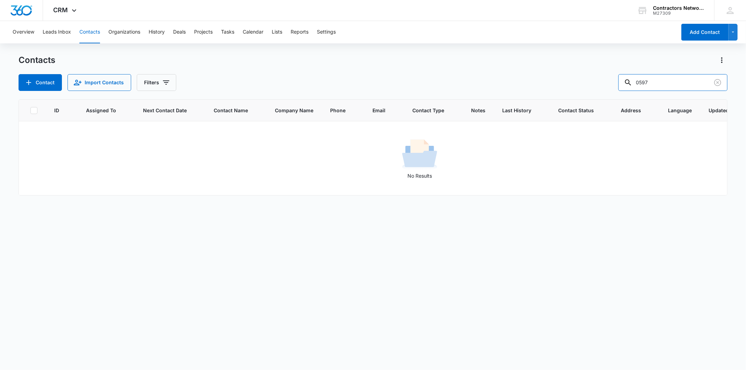
type input "0597"
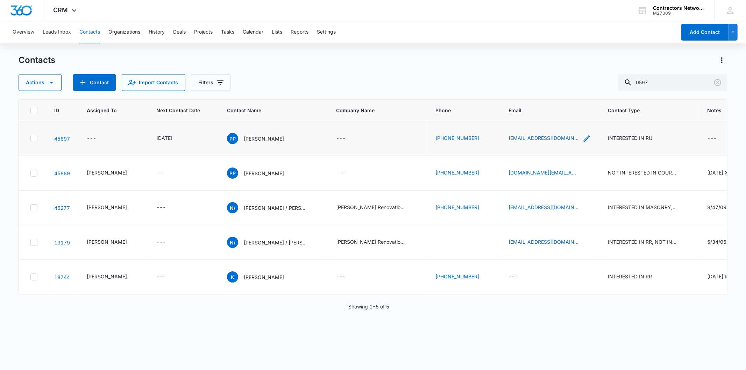
click at [583, 138] on icon "Email - rx.perez8253@gmail.com - Select to Edit Field" at bounding box center [587, 138] width 8 height 8
click at [503, 92] on div "Contacts Actions Contact Import Contacts Filters 0597 ID Assigned To Next Conta…" at bounding box center [373, 212] width 709 height 315
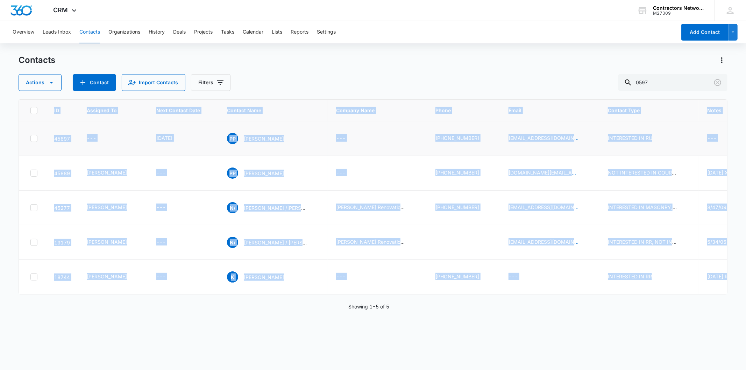
click at [503, 92] on div "Contacts Actions Contact Import Contacts Filters 0597 ID Assigned To Next Conta…" at bounding box center [373, 212] width 709 height 315
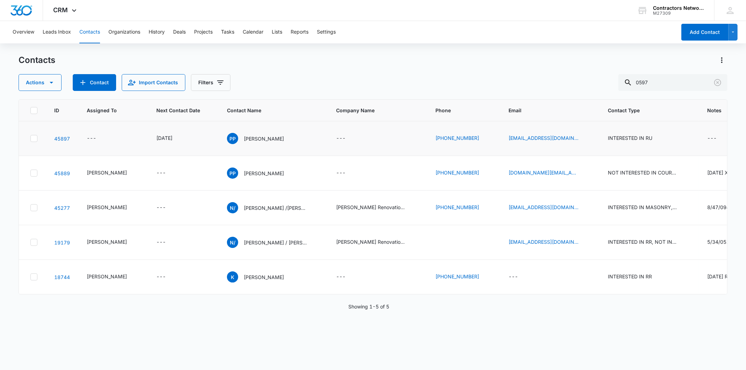
click at [525, 68] on div "Contacts Actions Contact Import Contacts Filters 0597" at bounding box center [373, 73] width 709 height 36
click at [583, 136] on icon "Email - rx.perez8253@gmail.com - Select to Edit Field" at bounding box center [587, 138] width 8 height 8
click at [503, 97] on input "[EMAIL_ADDRESS][DOMAIN_NAME]" at bounding box center [514, 93] width 88 height 17
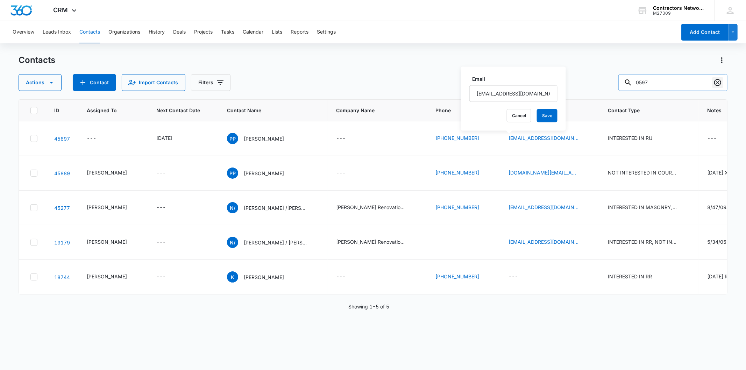
click at [715, 83] on icon "Clear" at bounding box center [717, 82] width 7 height 7
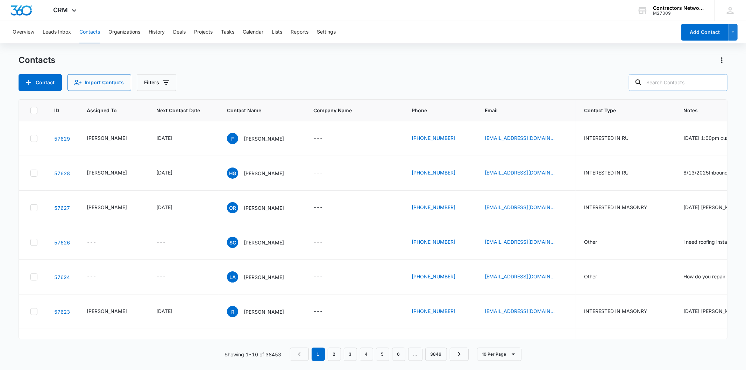
paste input "[EMAIL_ADDRESS][DOMAIN_NAME]"
type input "[EMAIL_ADDRESS][DOMAIN_NAME]"
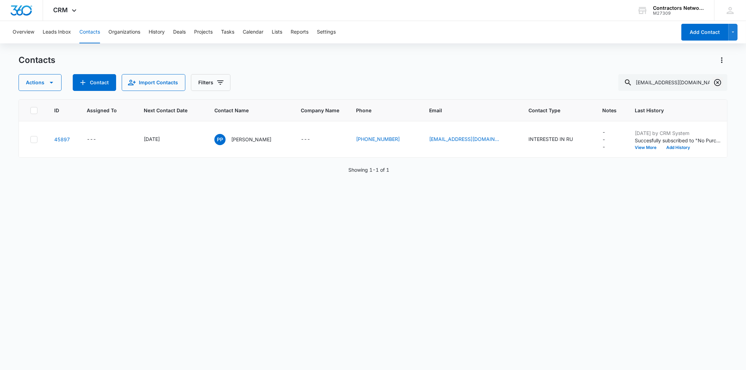
click at [715, 81] on icon "Clear" at bounding box center [717, 82] width 7 height 7
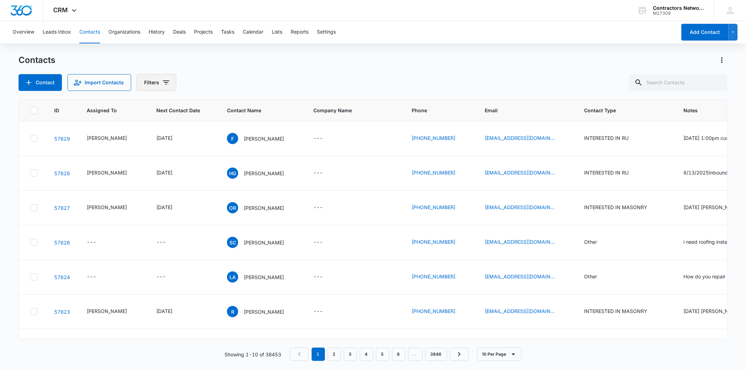
click at [151, 78] on button "Filters" at bounding box center [157, 82] width 40 height 17
click at [215, 162] on button "Show Type filters" at bounding box center [219, 162] width 11 height 11
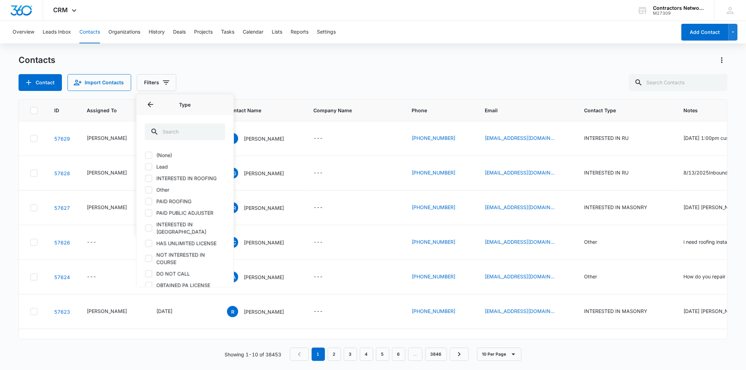
click at [167, 167] on label "Lead" at bounding box center [185, 166] width 80 height 7
click at [145, 167] on input "Lead" at bounding box center [145, 167] width 0 height 0
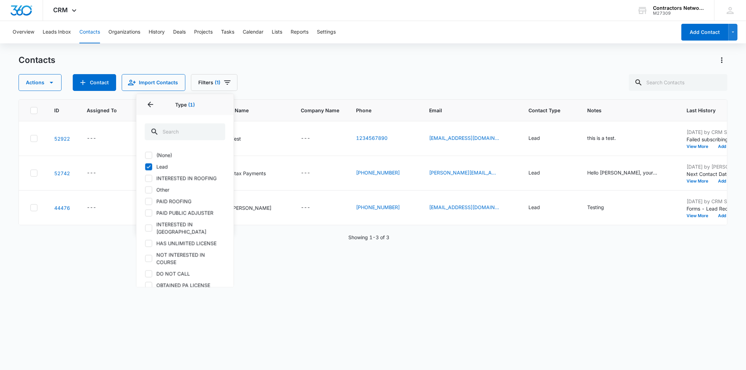
click at [167, 167] on label "Lead" at bounding box center [185, 166] width 80 height 7
click at [145, 167] on input "Lead" at bounding box center [145, 167] width 0 height 0
checkbox input "false"
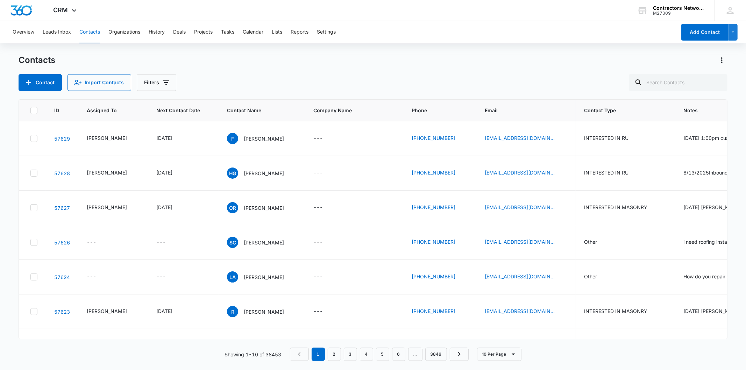
click at [356, 64] on div "Contacts" at bounding box center [373, 60] width 709 height 11
